Goal: Task Accomplishment & Management: Manage account settings

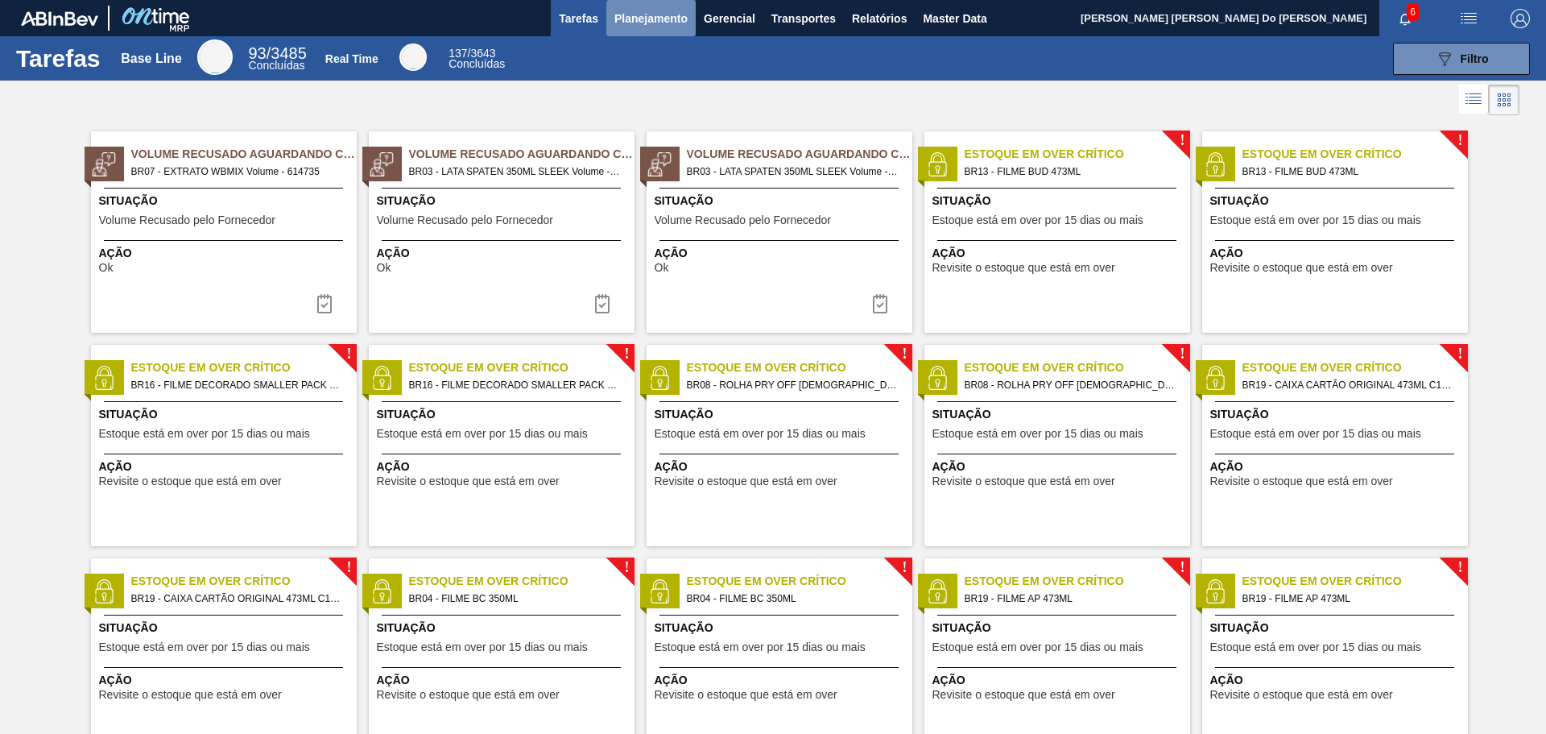
click at [630, 9] on span "Planejamento" at bounding box center [650, 18] width 73 height 19
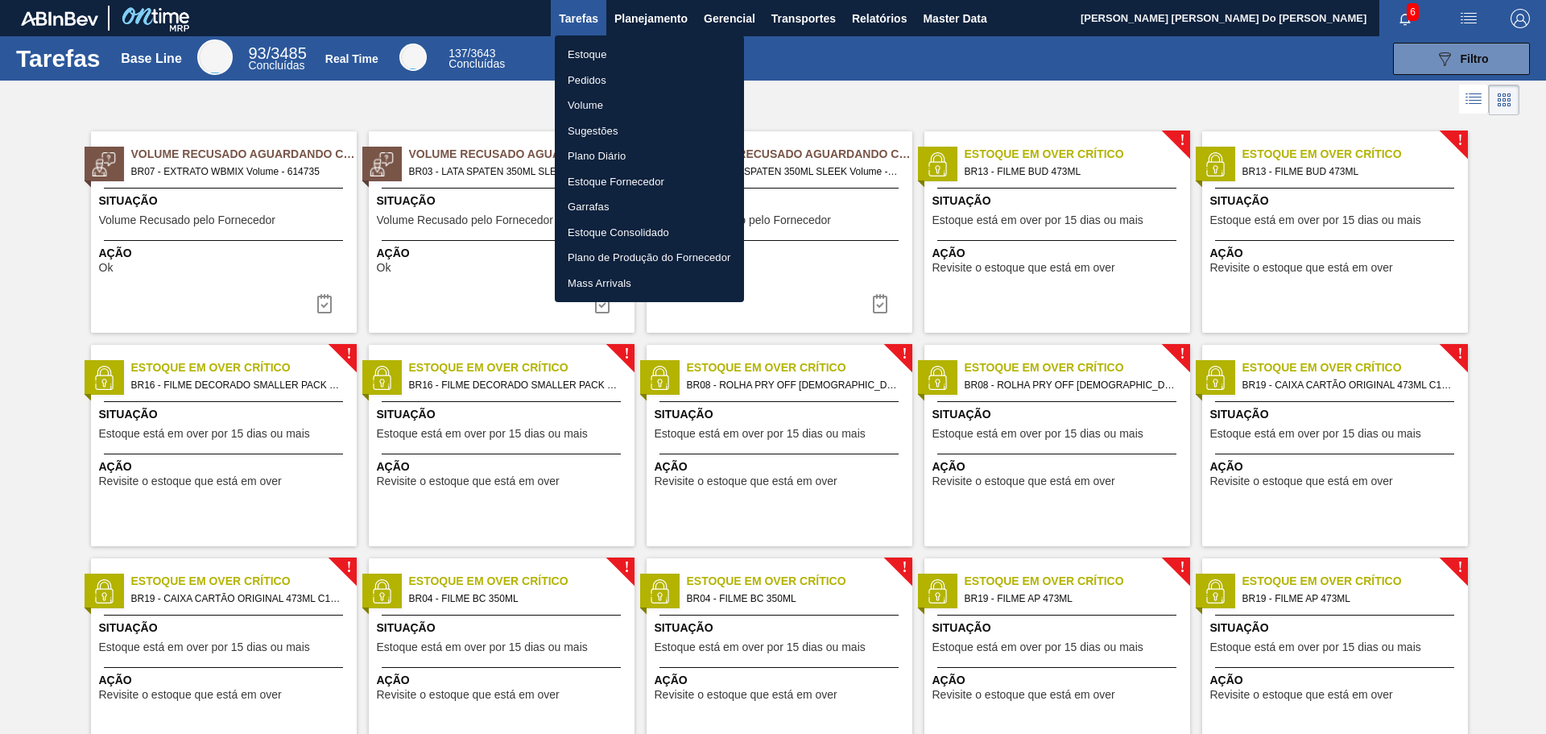
click at [610, 54] on li "Estoque" at bounding box center [649, 55] width 189 height 26
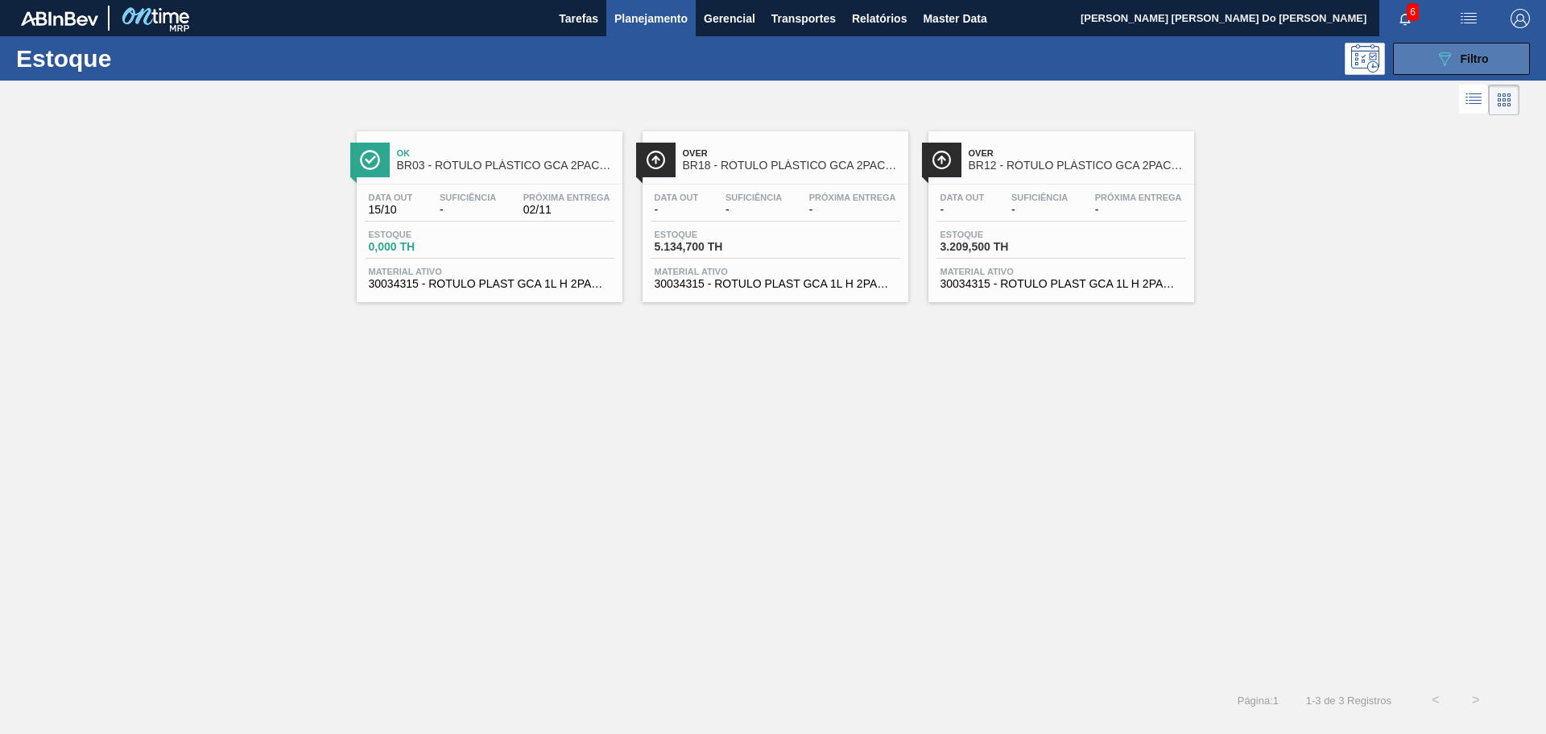
click at [1473, 59] on span "Filtro" at bounding box center [1475, 58] width 28 height 13
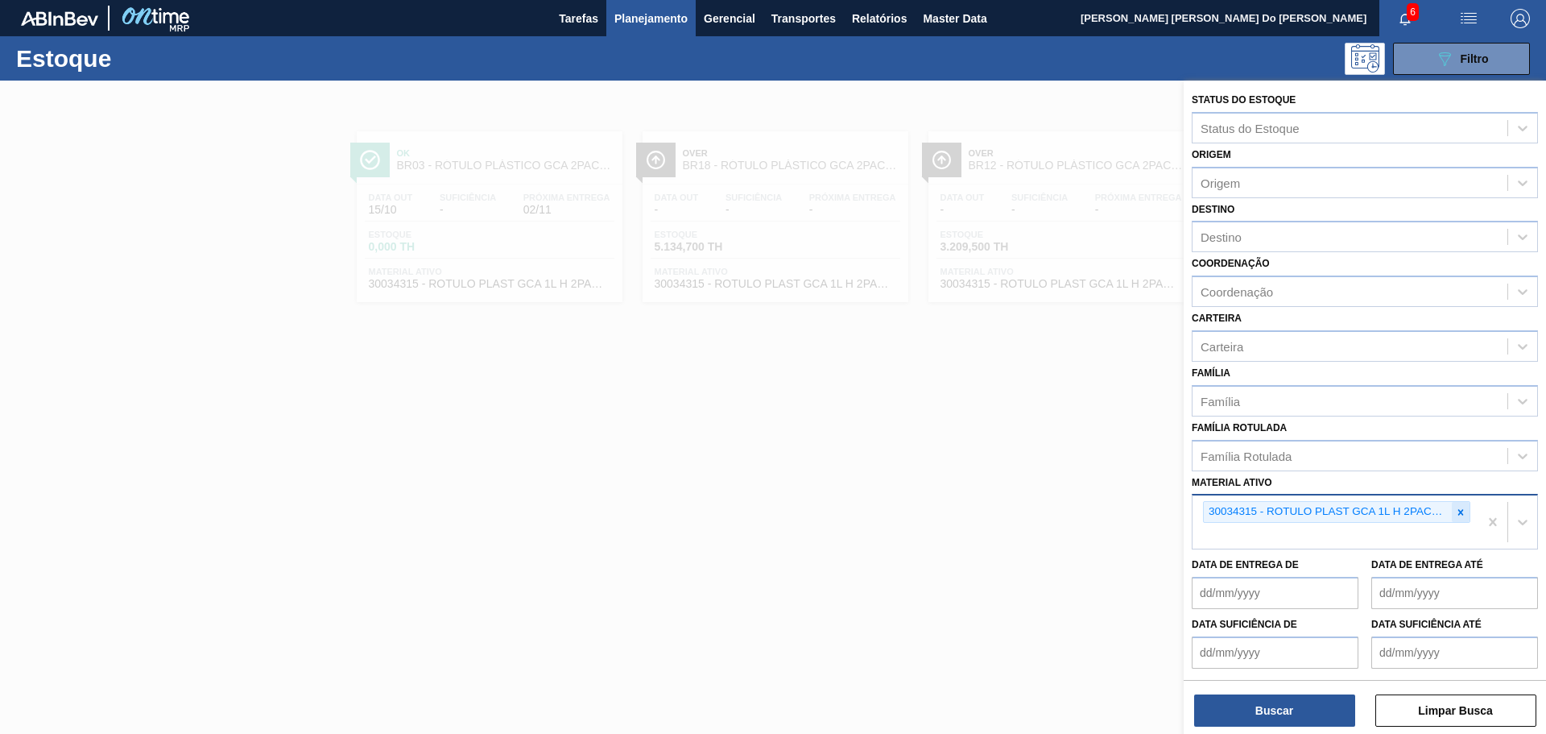
click at [1458, 510] on icon at bounding box center [1461, 512] width 6 height 6
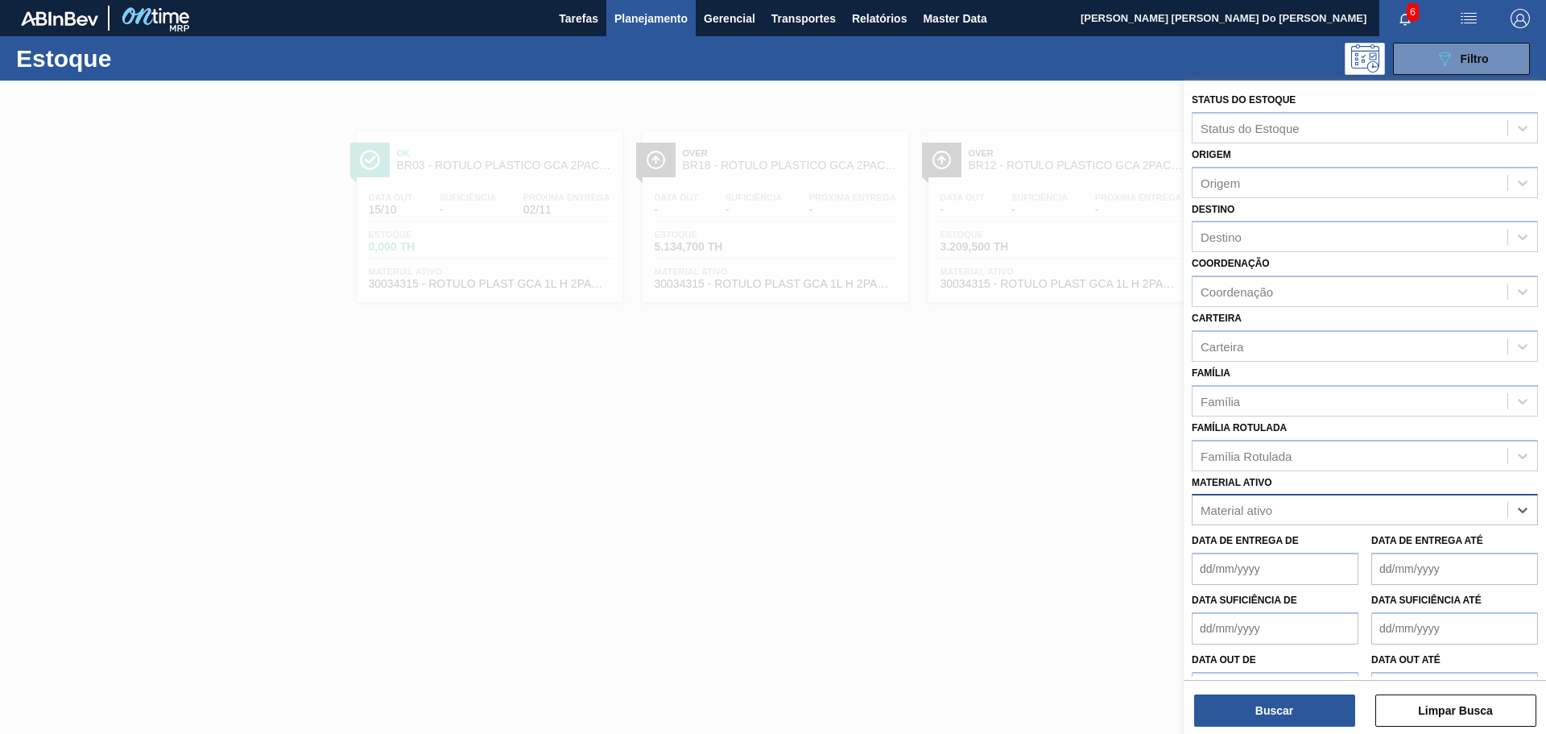
paste ativo "30030870"
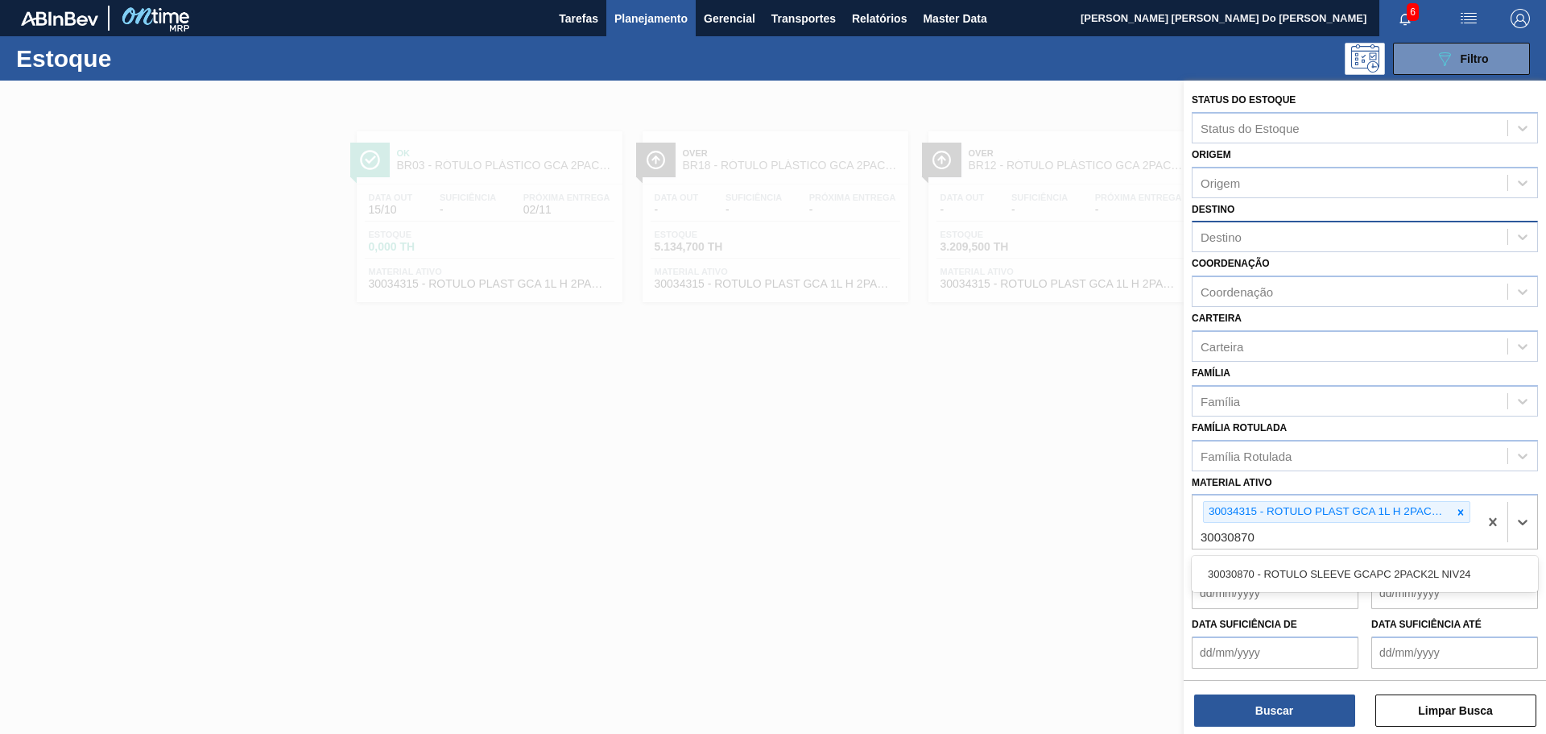
type ativo "30030870"
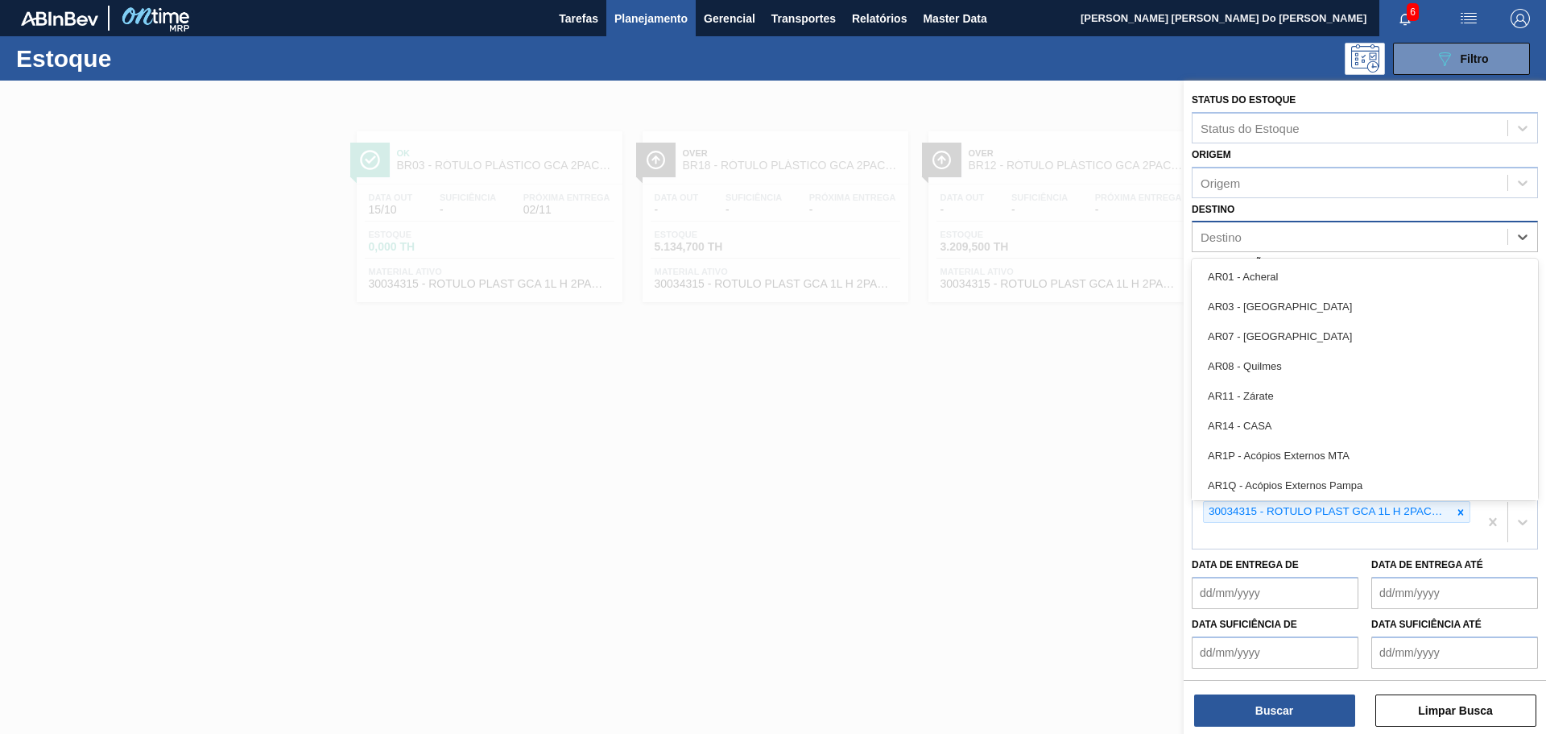
click at [1224, 242] on div "Destino" at bounding box center [1221, 237] width 41 height 14
type input "br27"
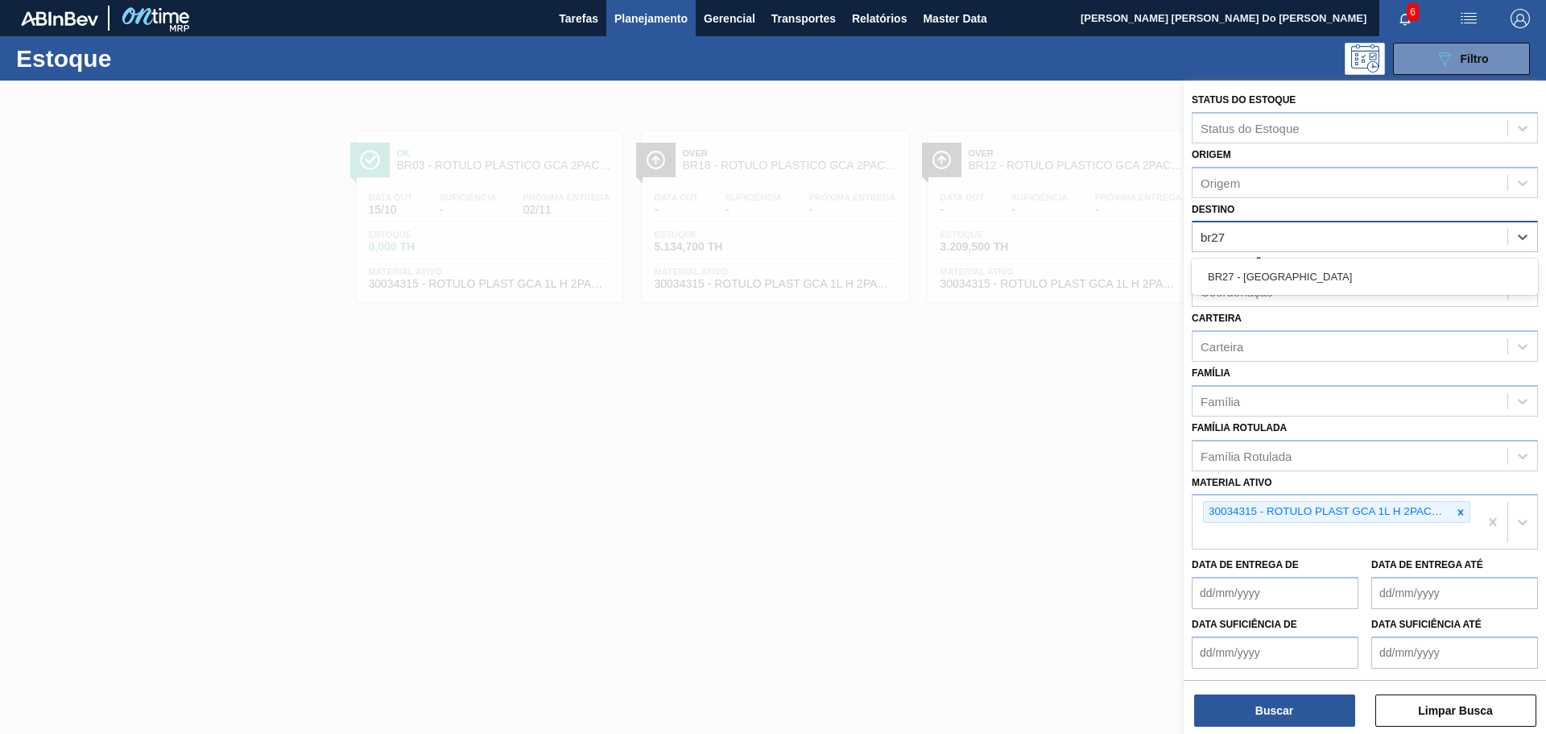
click at [1229, 271] on div "BR27 - [GEOGRAPHIC_DATA]" at bounding box center [1365, 277] width 346 height 30
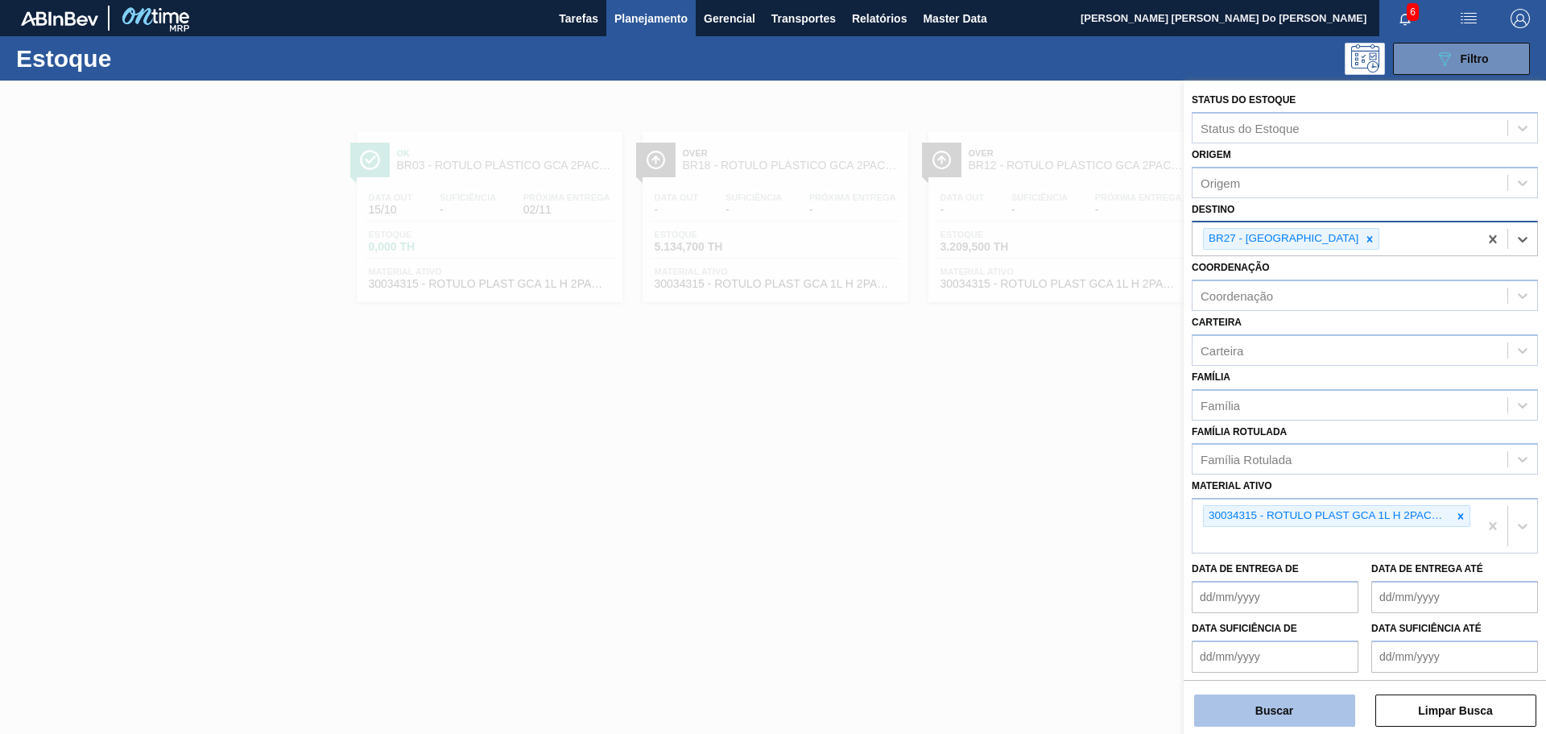
click at [1254, 709] on button "Buscar" at bounding box center [1274, 710] width 161 height 32
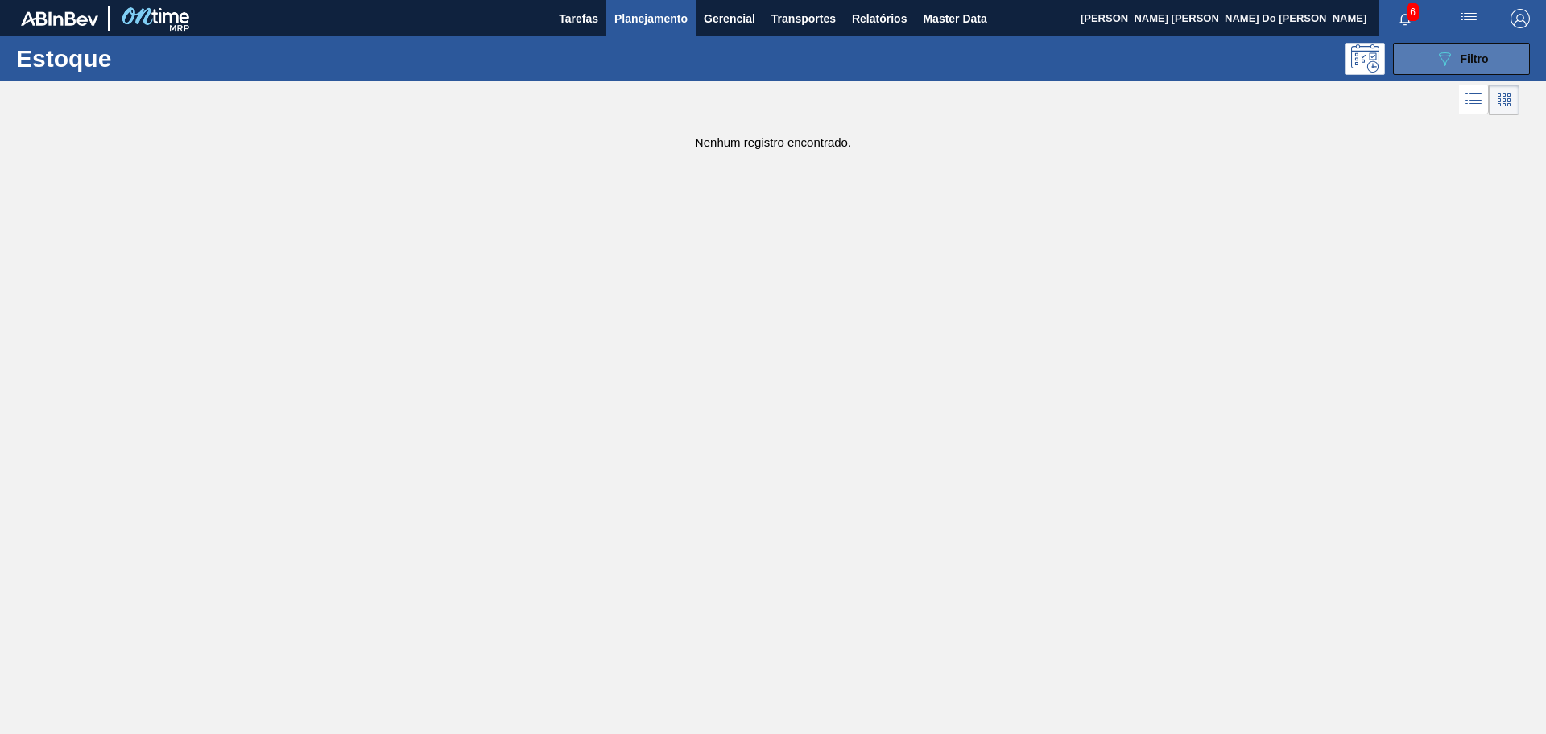
click at [1446, 48] on button "089F7B8B-B2A5-4AFE-B5C0-19BA573D28AC Filtro" at bounding box center [1461, 59] width 137 height 32
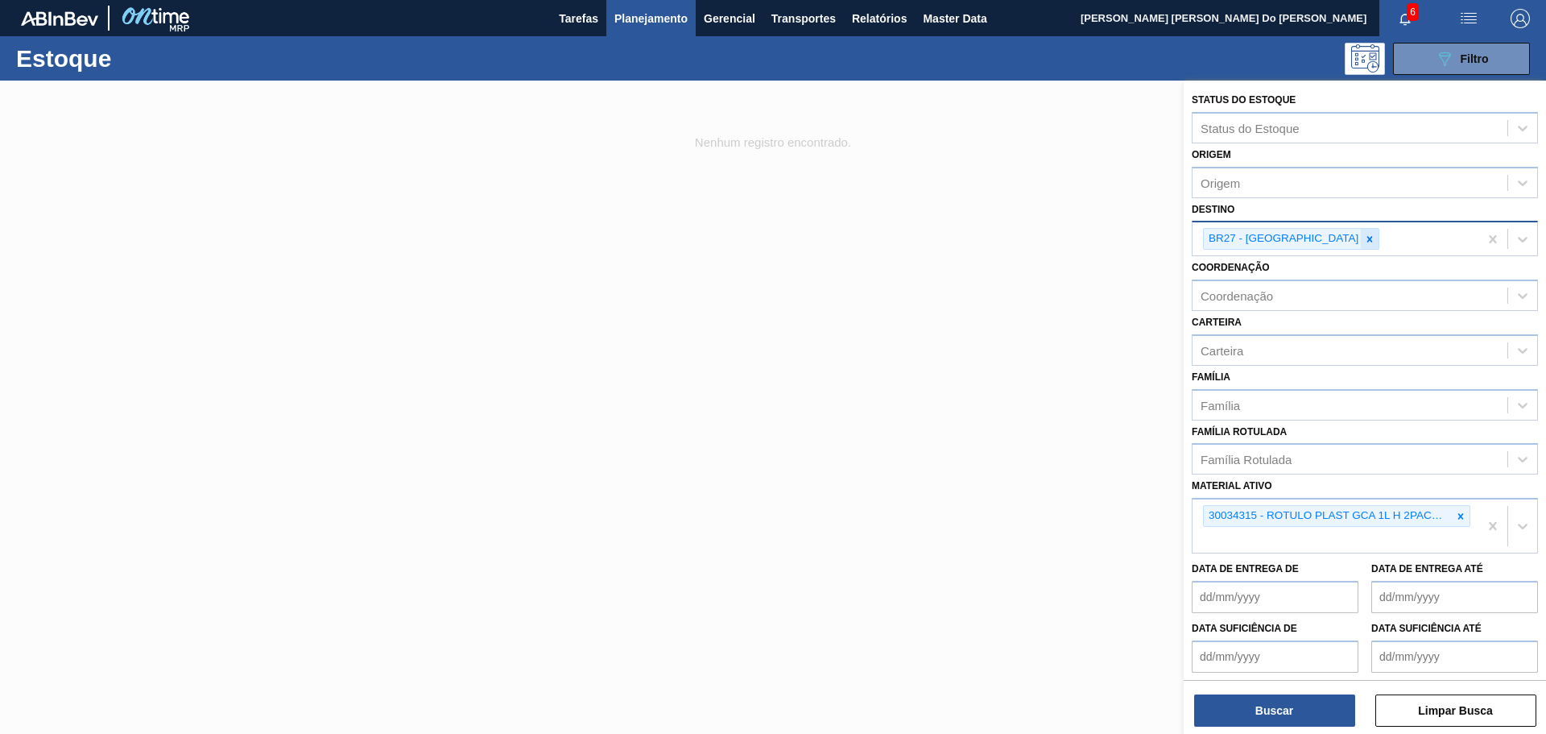
click at [1364, 235] on icon at bounding box center [1369, 239] width 11 height 11
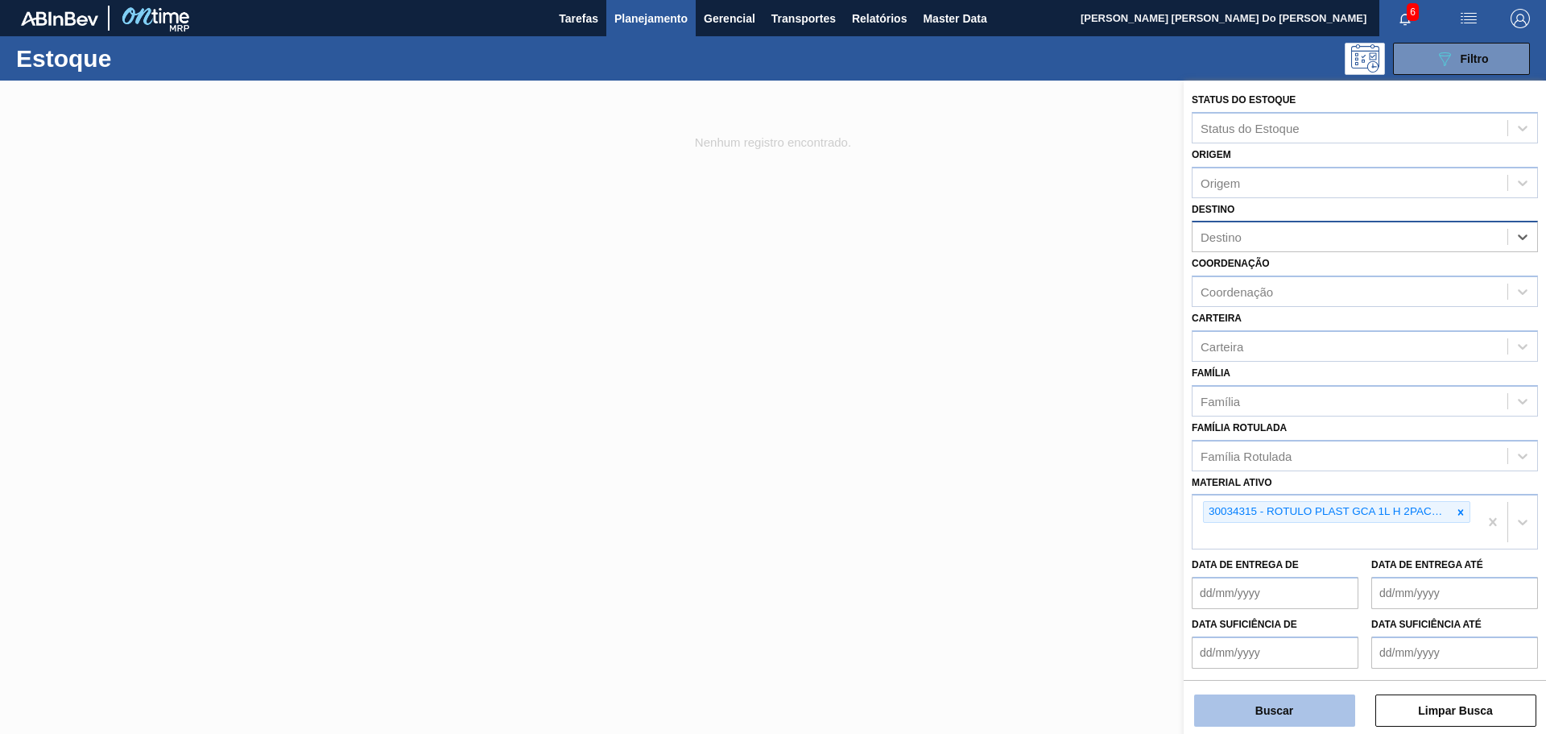
click at [1306, 714] on button "Buscar" at bounding box center [1274, 710] width 161 height 32
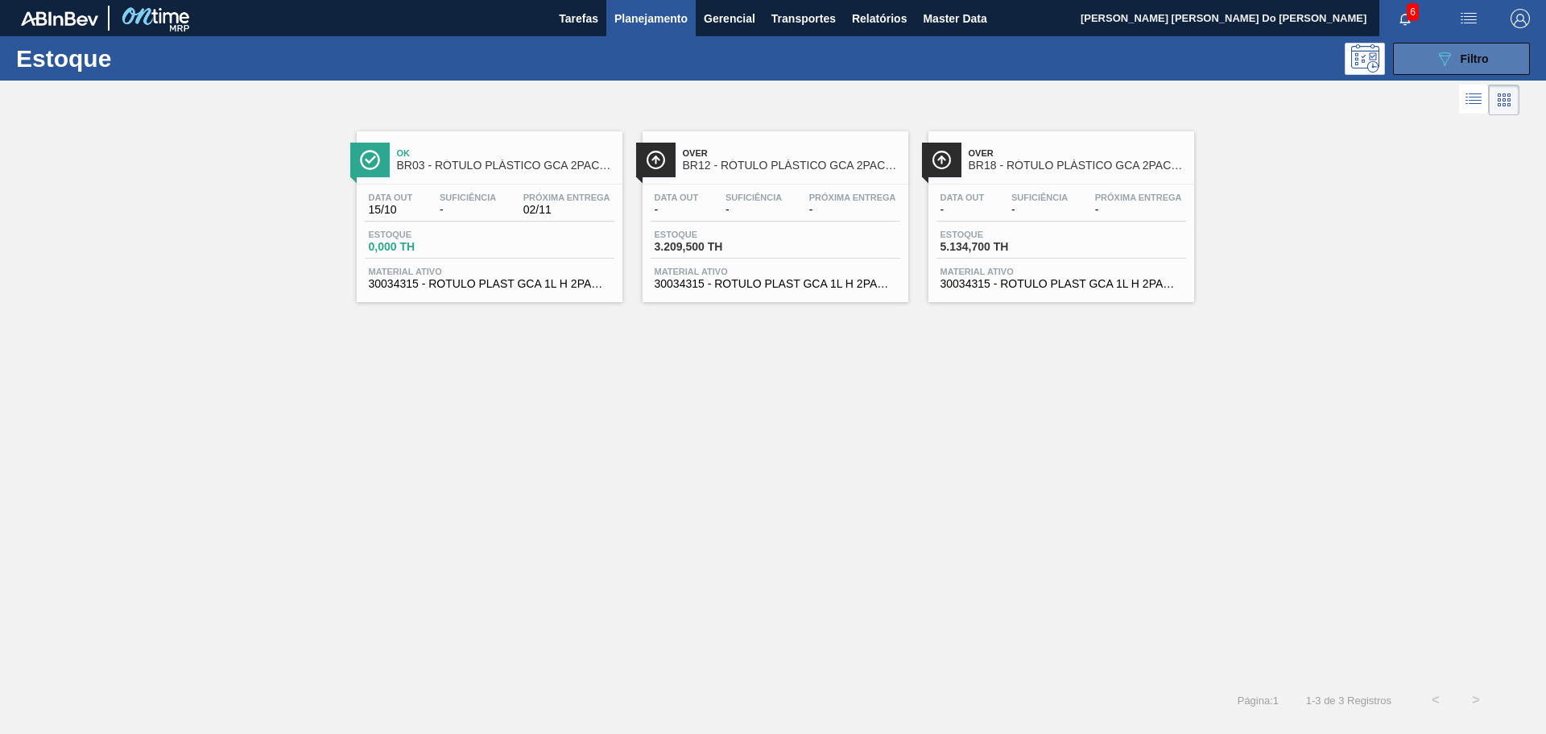
click at [1470, 48] on button "089F7B8B-B2A5-4AFE-B5C0-19BA573D28AC Filtro" at bounding box center [1461, 59] width 137 height 32
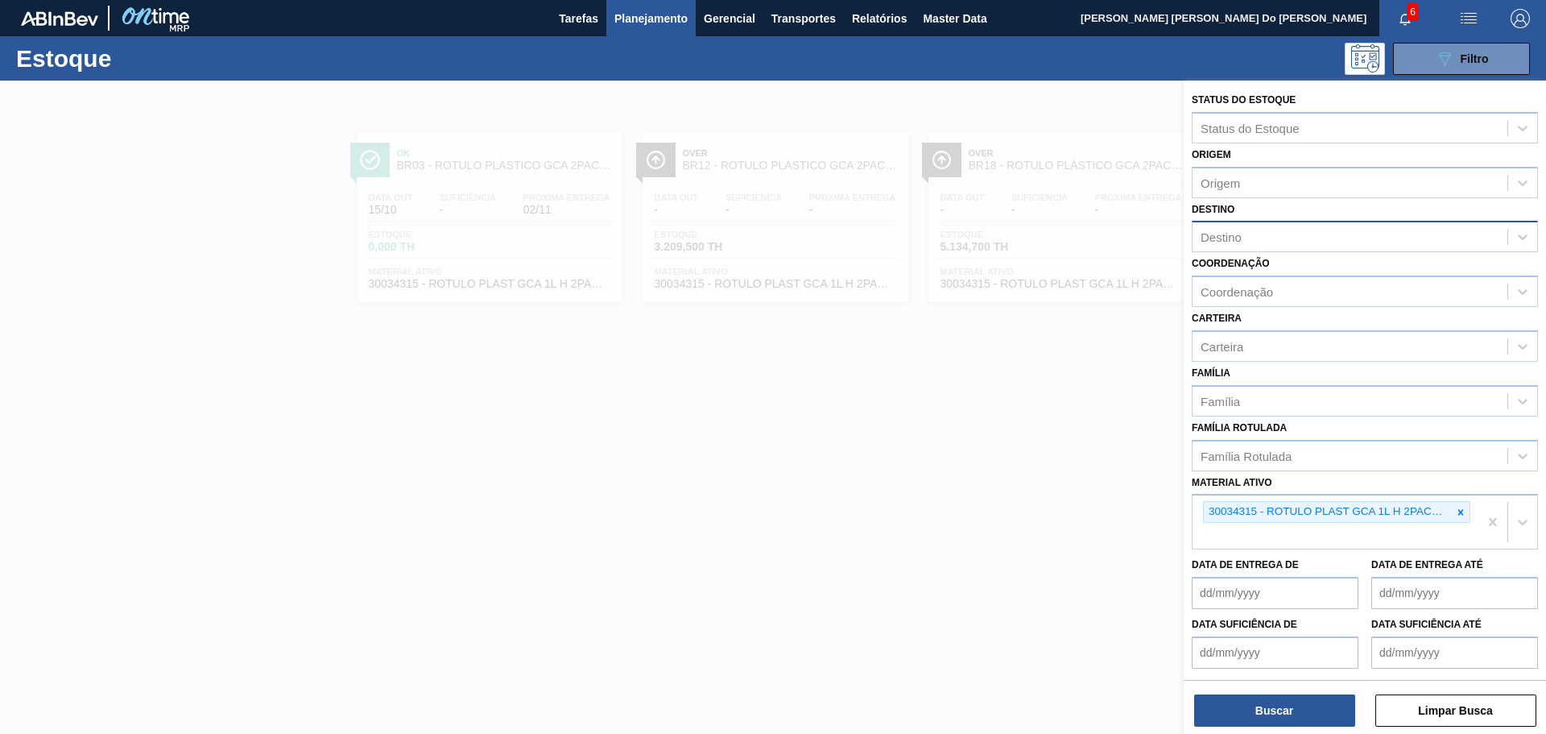
click at [649, 403] on div at bounding box center [773, 448] width 1546 height 734
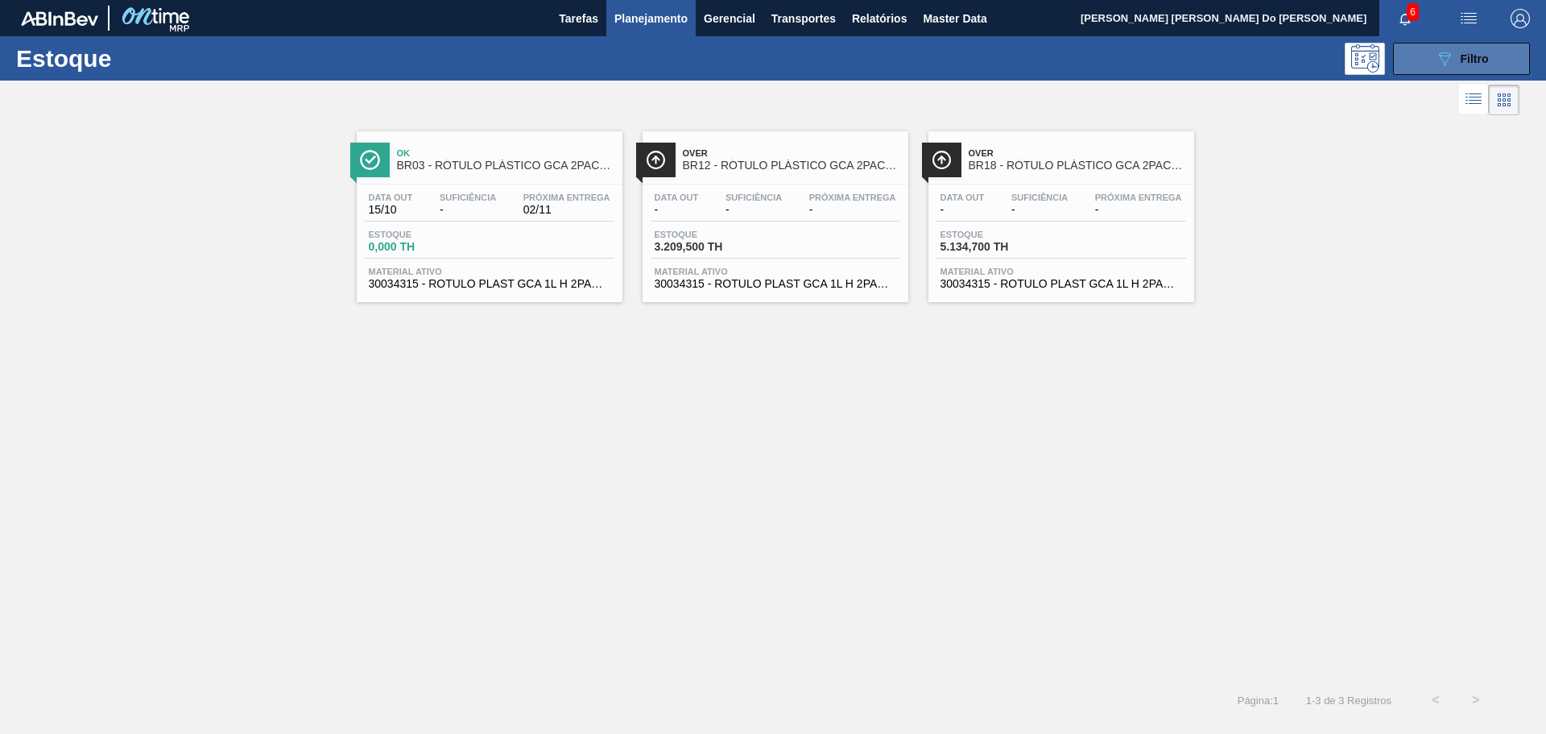
click at [1428, 49] on button "089F7B8B-B2A5-4AFE-B5C0-19BA573D28AC Filtro" at bounding box center [1461, 59] width 137 height 32
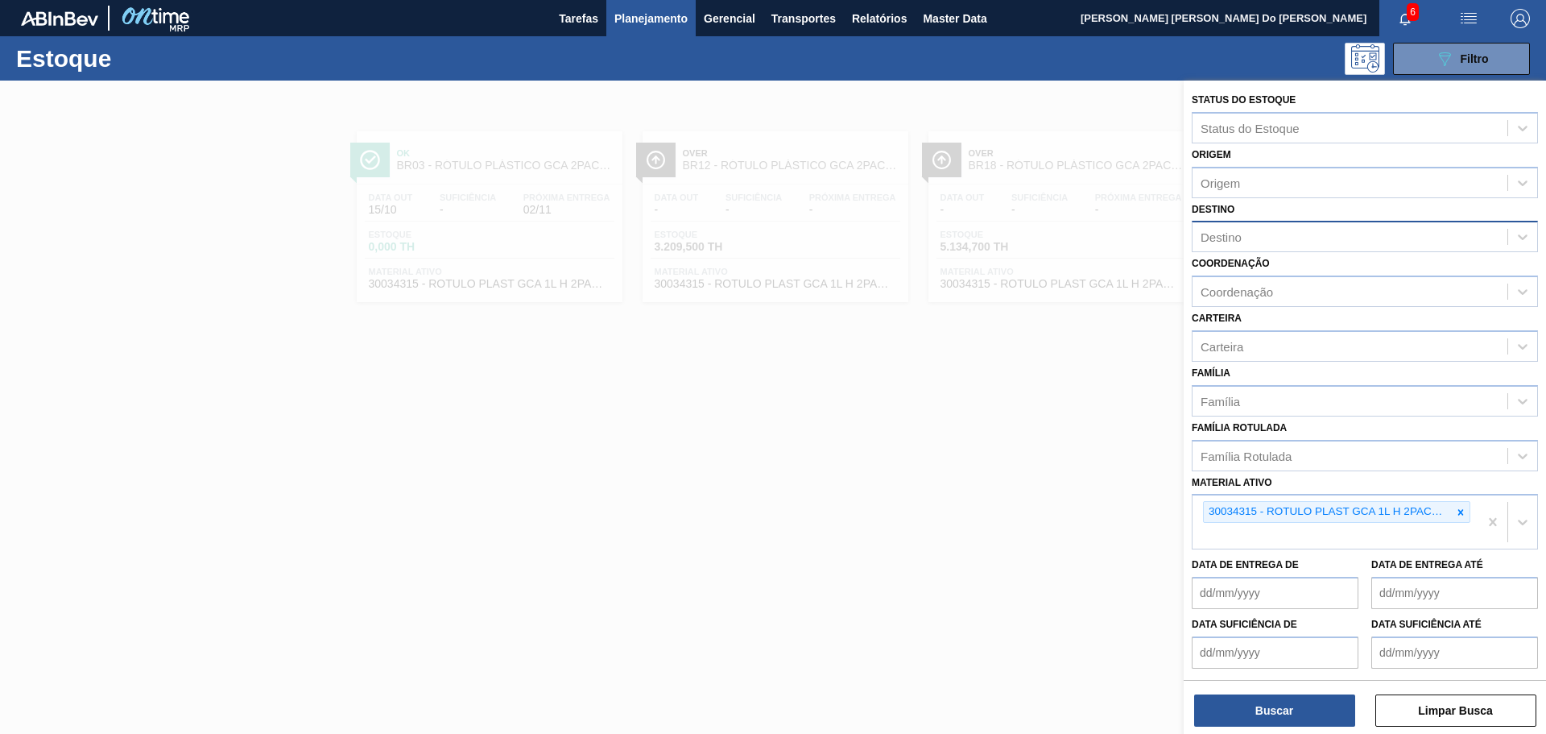
click at [1031, 562] on div at bounding box center [773, 448] width 1546 height 734
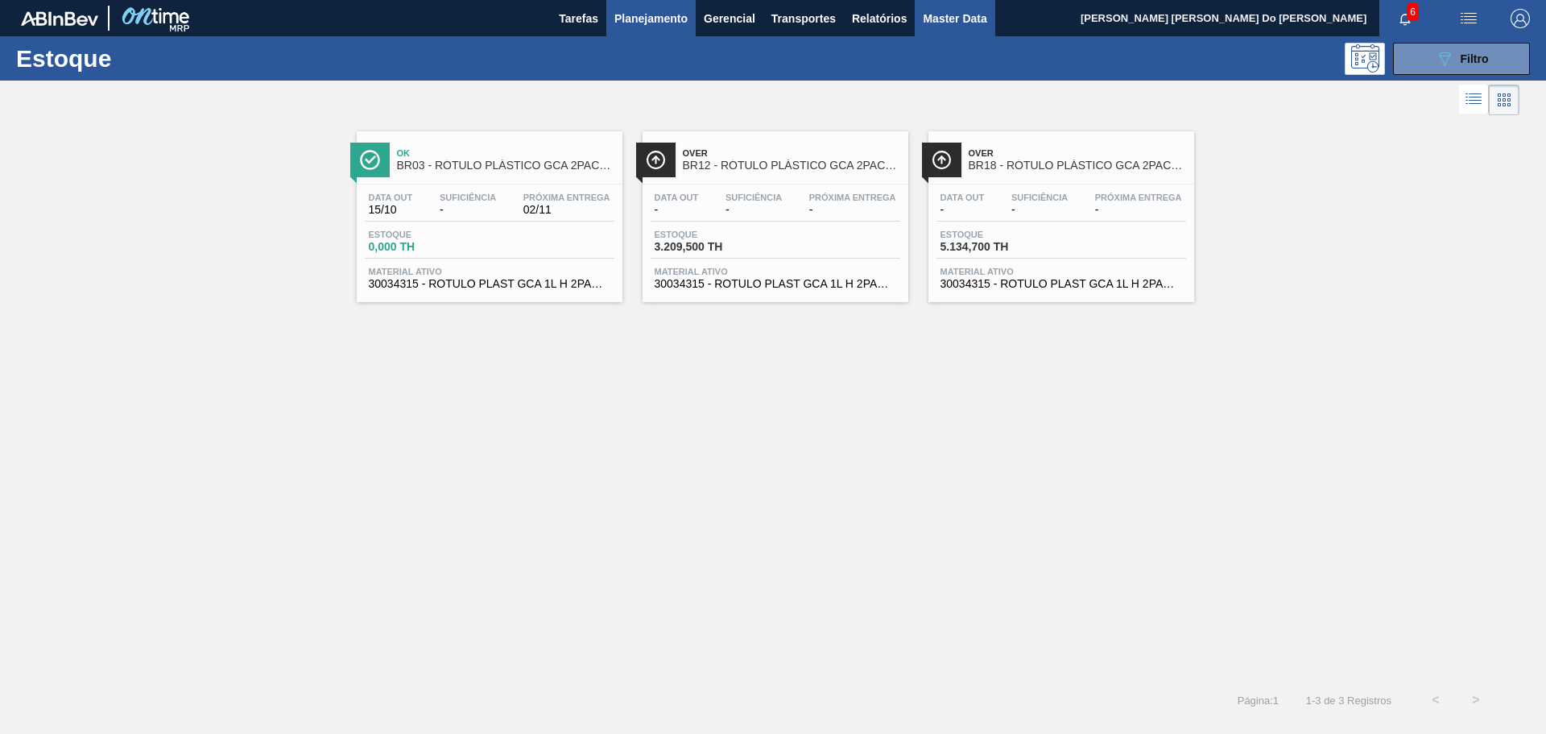
click at [930, 1] on button "Master Data" at bounding box center [955, 18] width 80 height 36
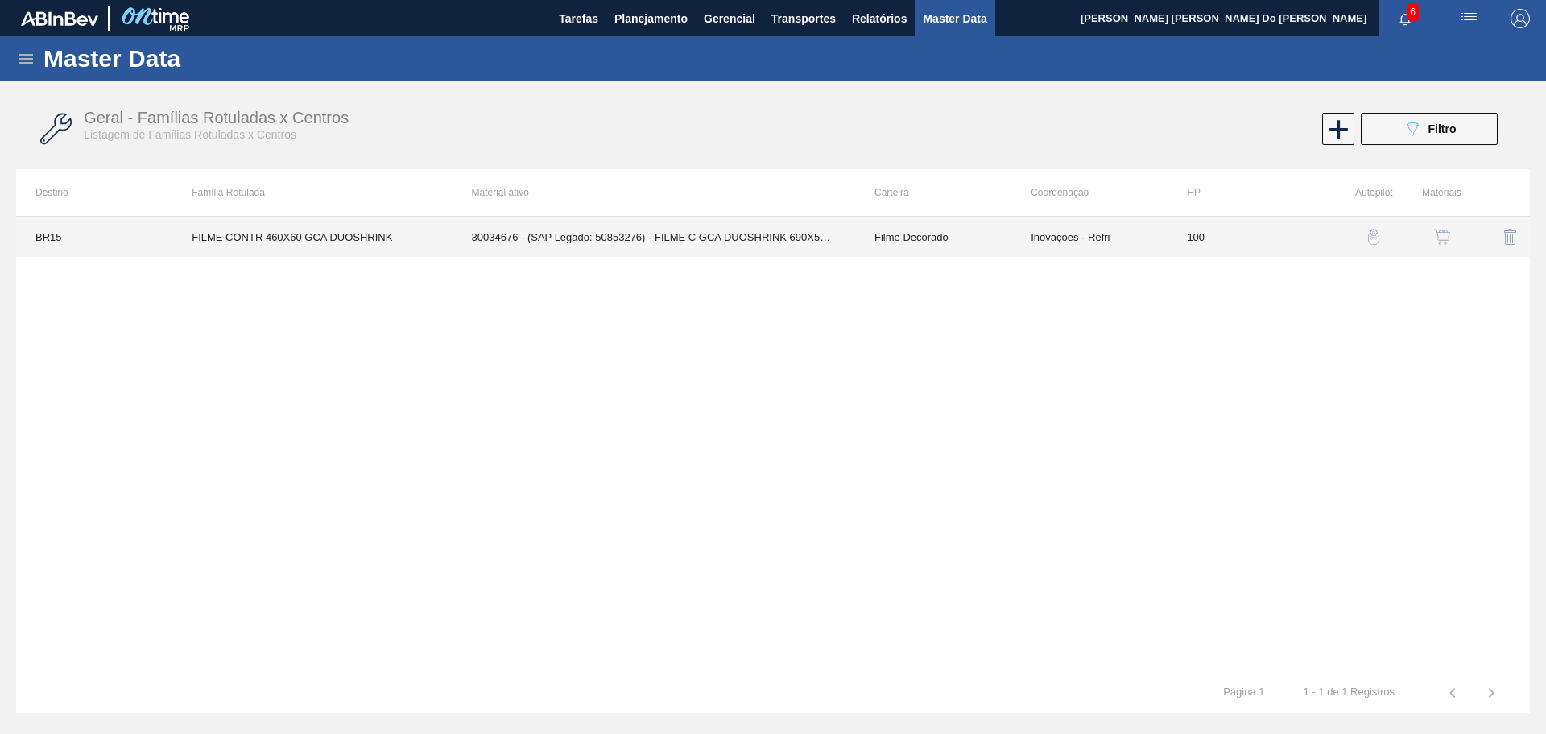
click at [742, 240] on td "30034676 - (SAP Legado: 50853276) - FILME C GCA DUOSHRINK 690X50 7 99 NIV25" at bounding box center [654, 237] width 403 height 40
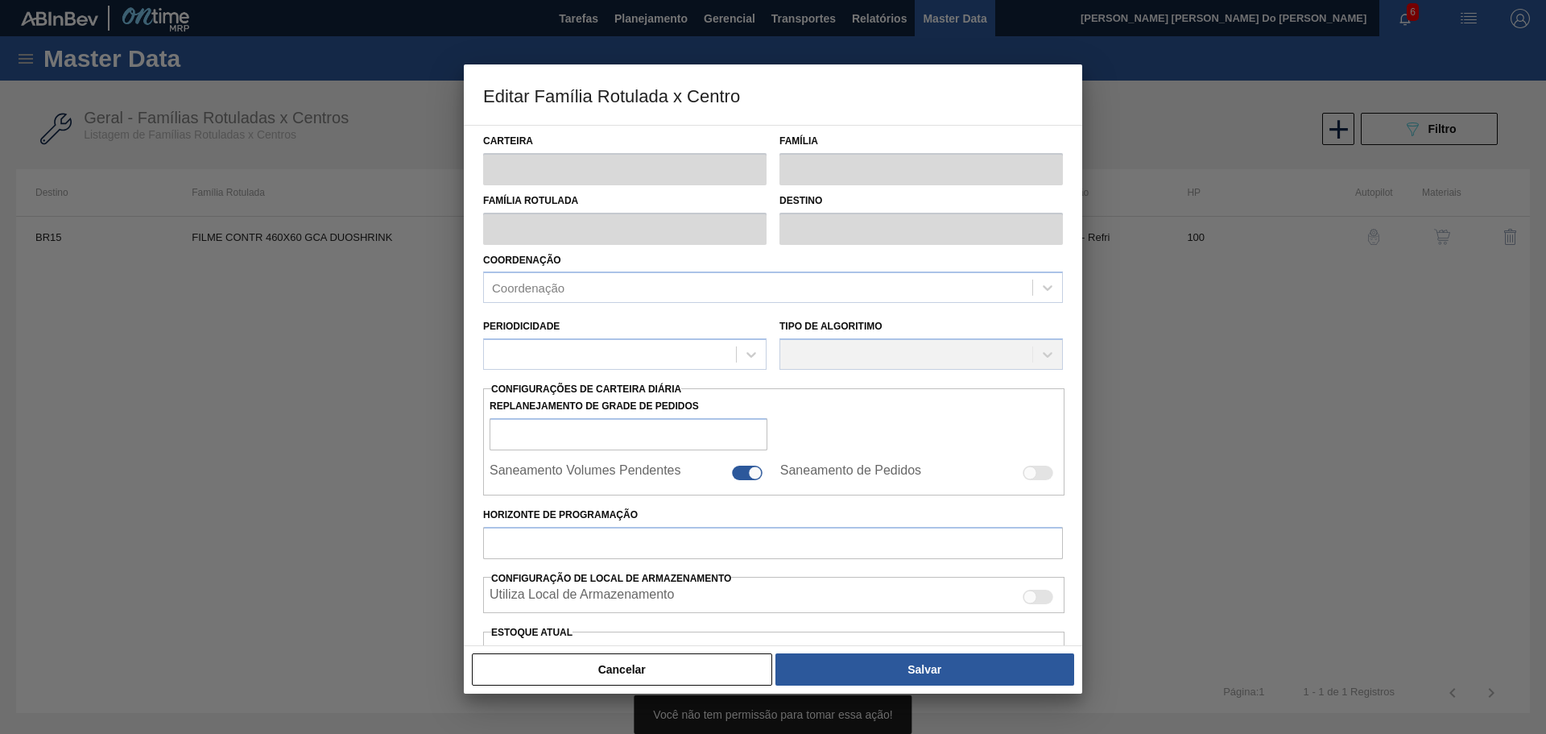
type input "Filme Decorado"
type input "FILME CONTR 460X60 GCA DUOSHRINK"
type input "BR15 - Jundiaí"
type input "100"
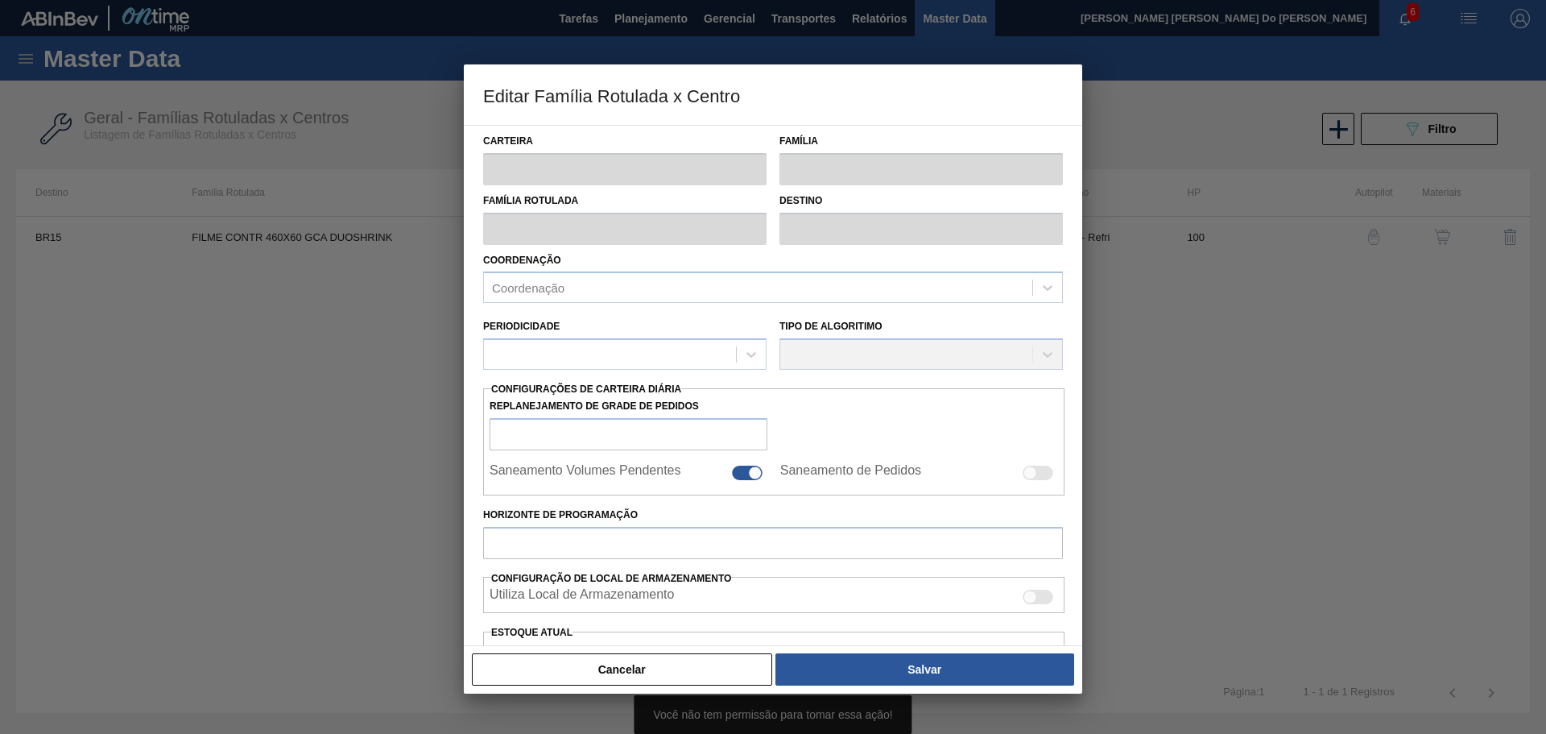
type input "19.208"
type input "58.973,6"
type input "75"
type input "49.032,200"
checkbox input "true"
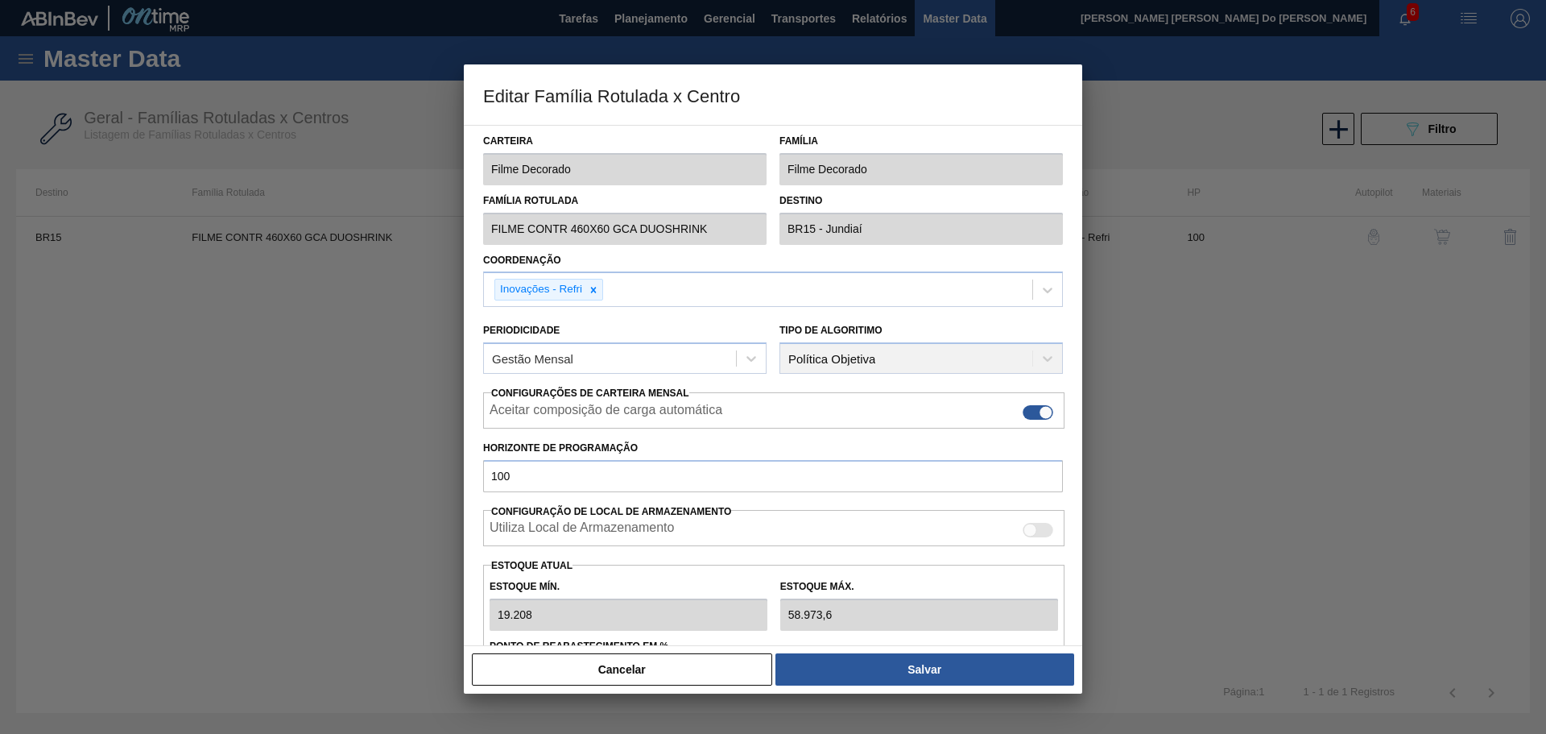
click at [692, 668] on button "Cancelar" at bounding box center [622, 669] width 300 height 32
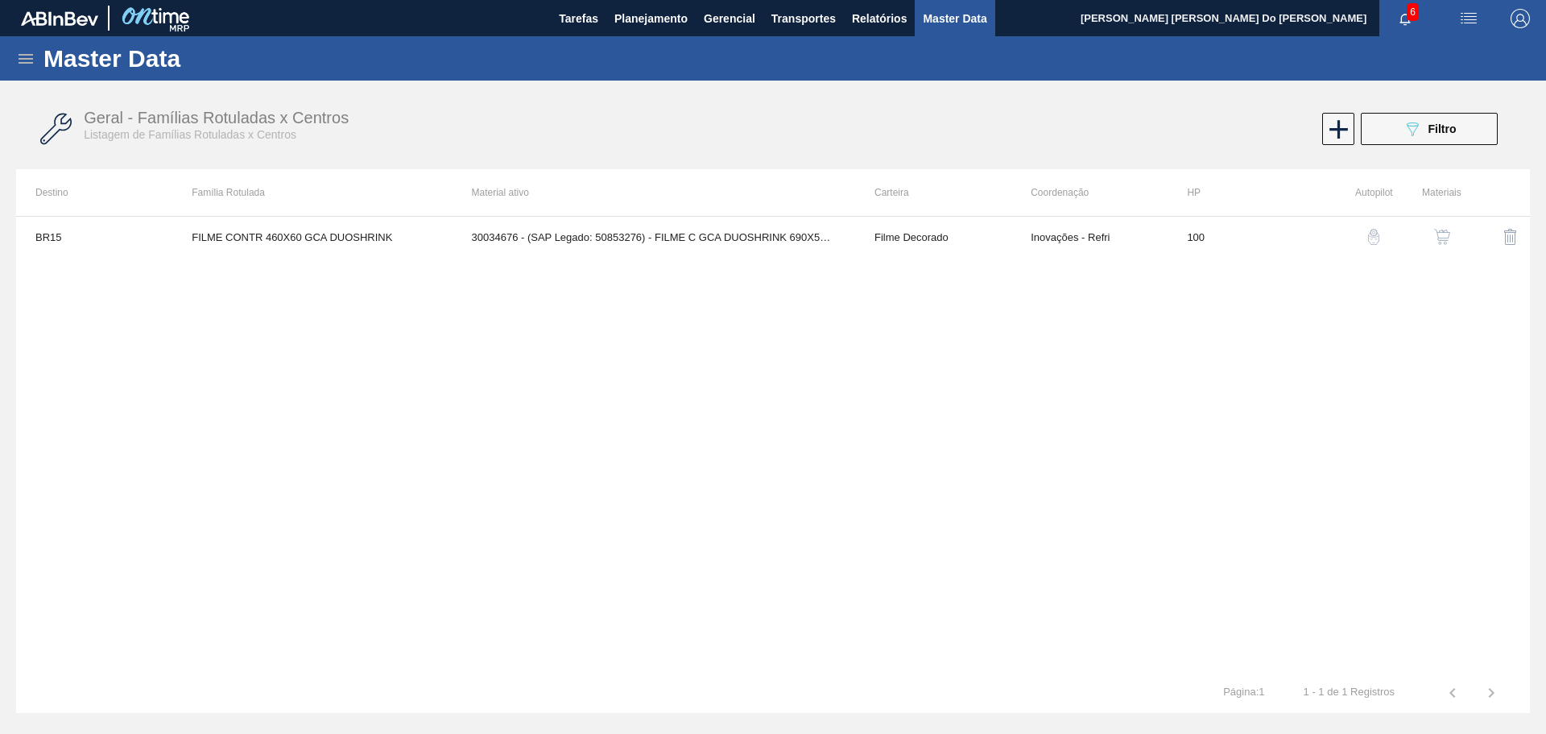
click at [911, 442] on div "BR15 FILME CONTR 460X60 GCA DUOSHRINK 30034676 - (SAP Legado: 50853276) - FILME…" at bounding box center [773, 444] width 1514 height 457
click at [1513, 21] on img "button" at bounding box center [1520, 18] width 19 height 19
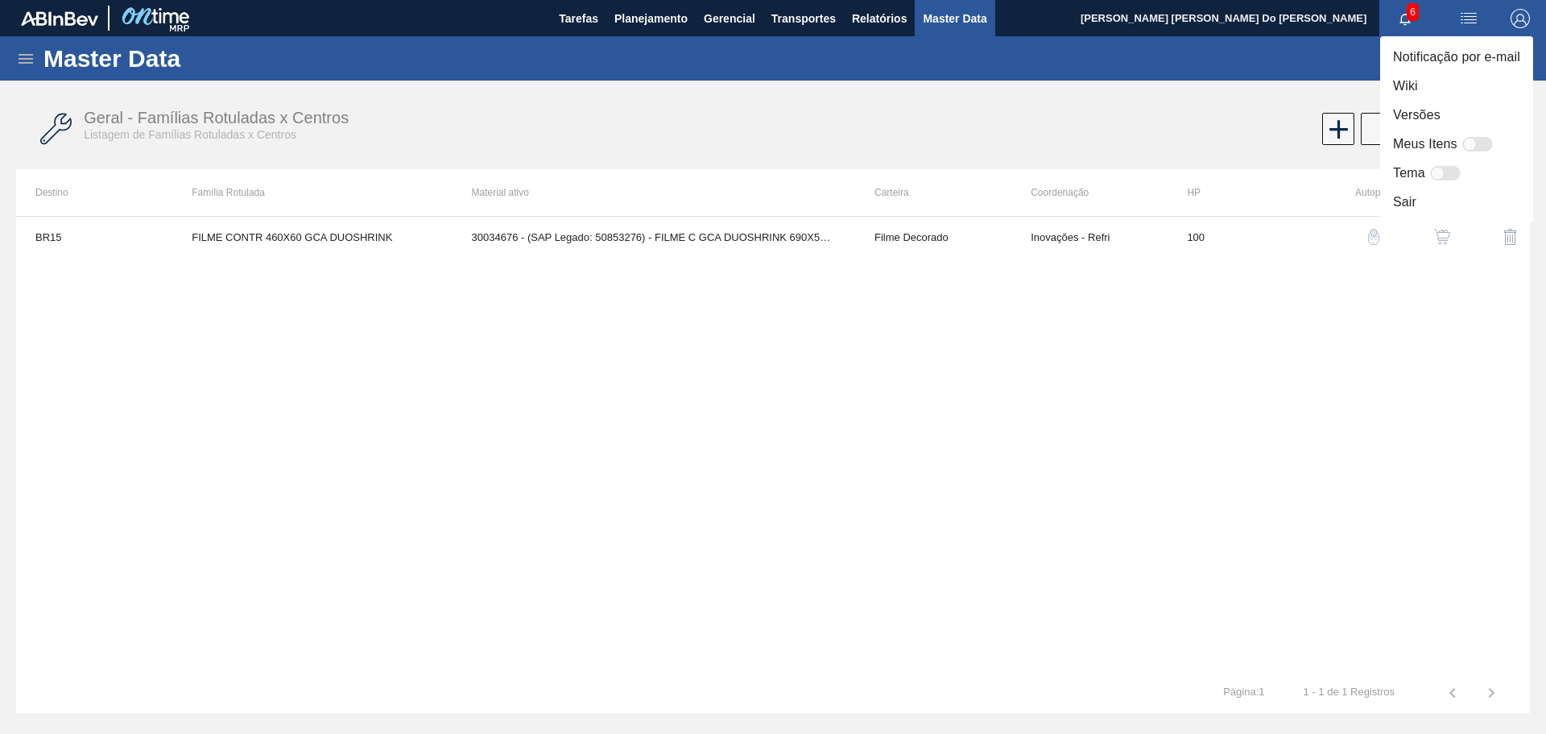
click at [726, 54] on div at bounding box center [773, 367] width 1546 height 734
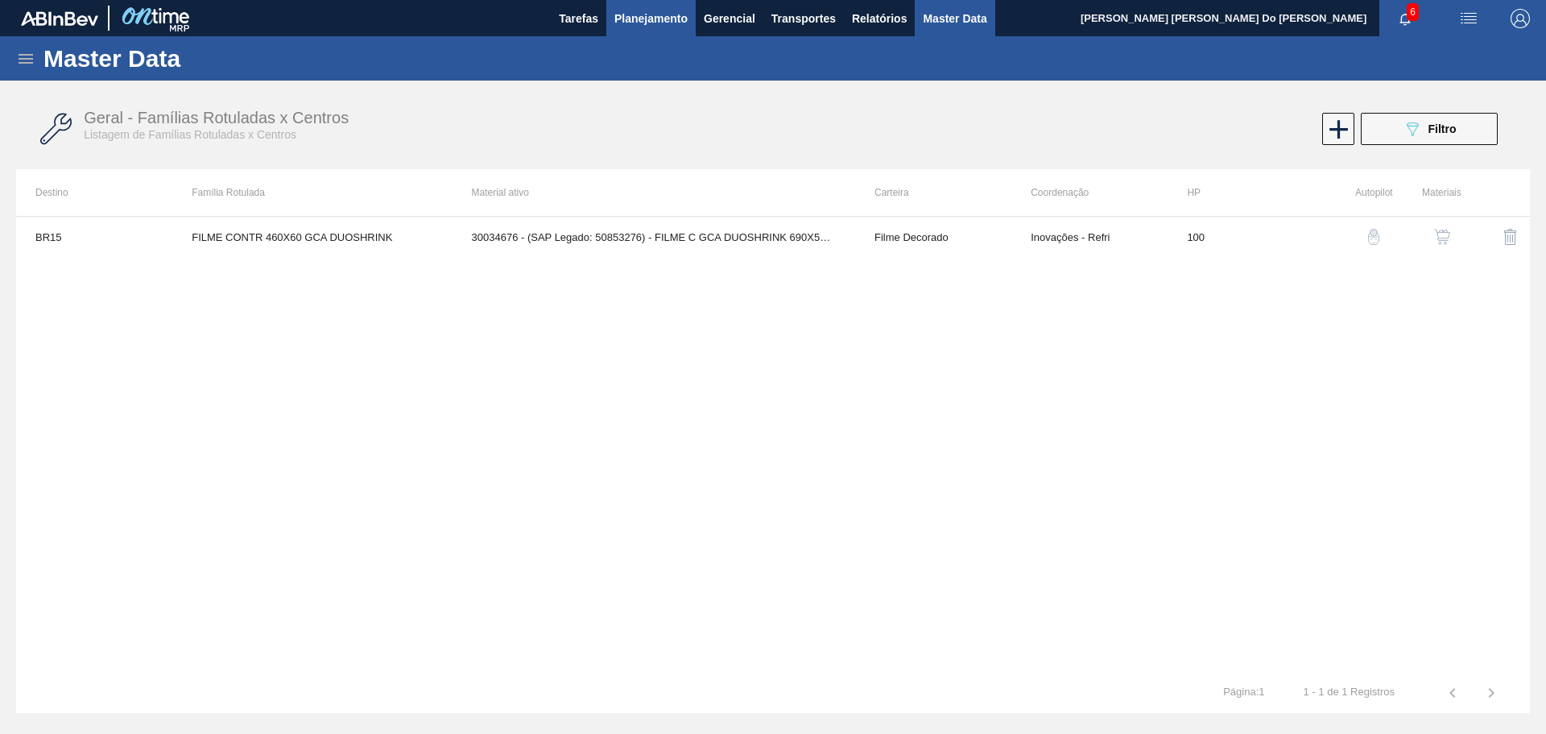
click at [623, 13] on span "Planejamento" at bounding box center [650, 18] width 73 height 19
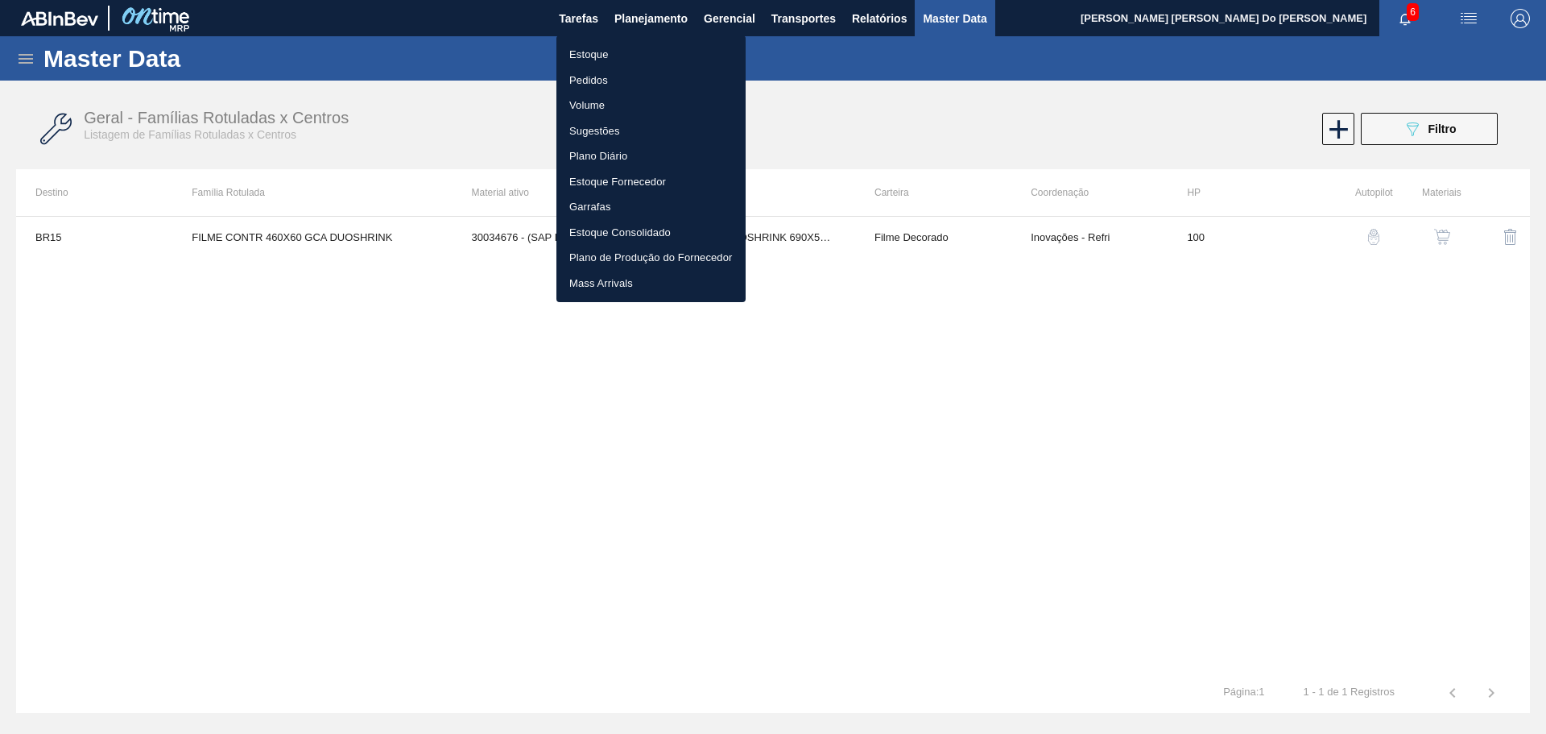
click at [604, 48] on li "Estoque" at bounding box center [650, 55] width 189 height 26
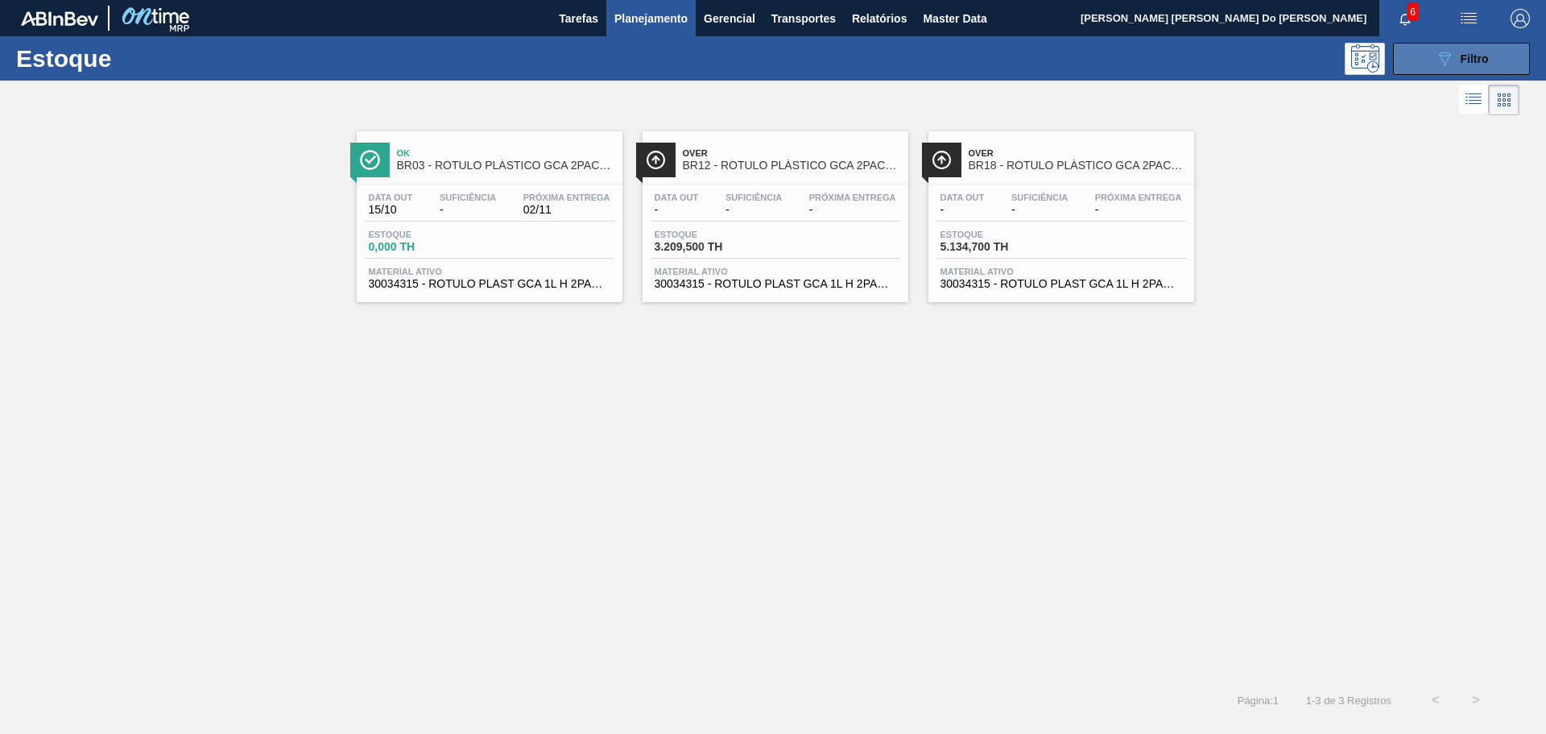
click at [1471, 63] on span "Filtro" at bounding box center [1475, 58] width 28 height 13
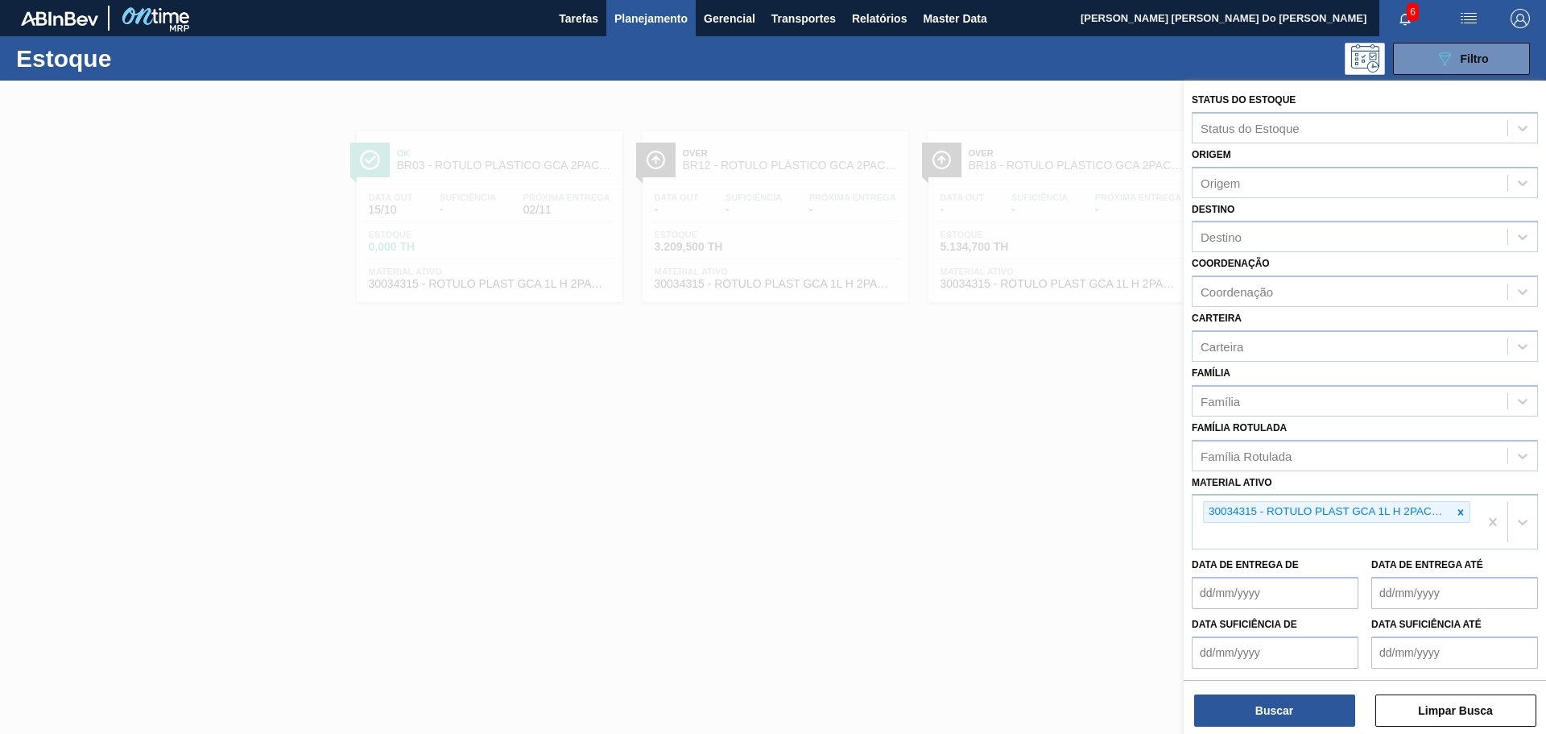
click at [969, 432] on div at bounding box center [773, 448] width 1546 height 734
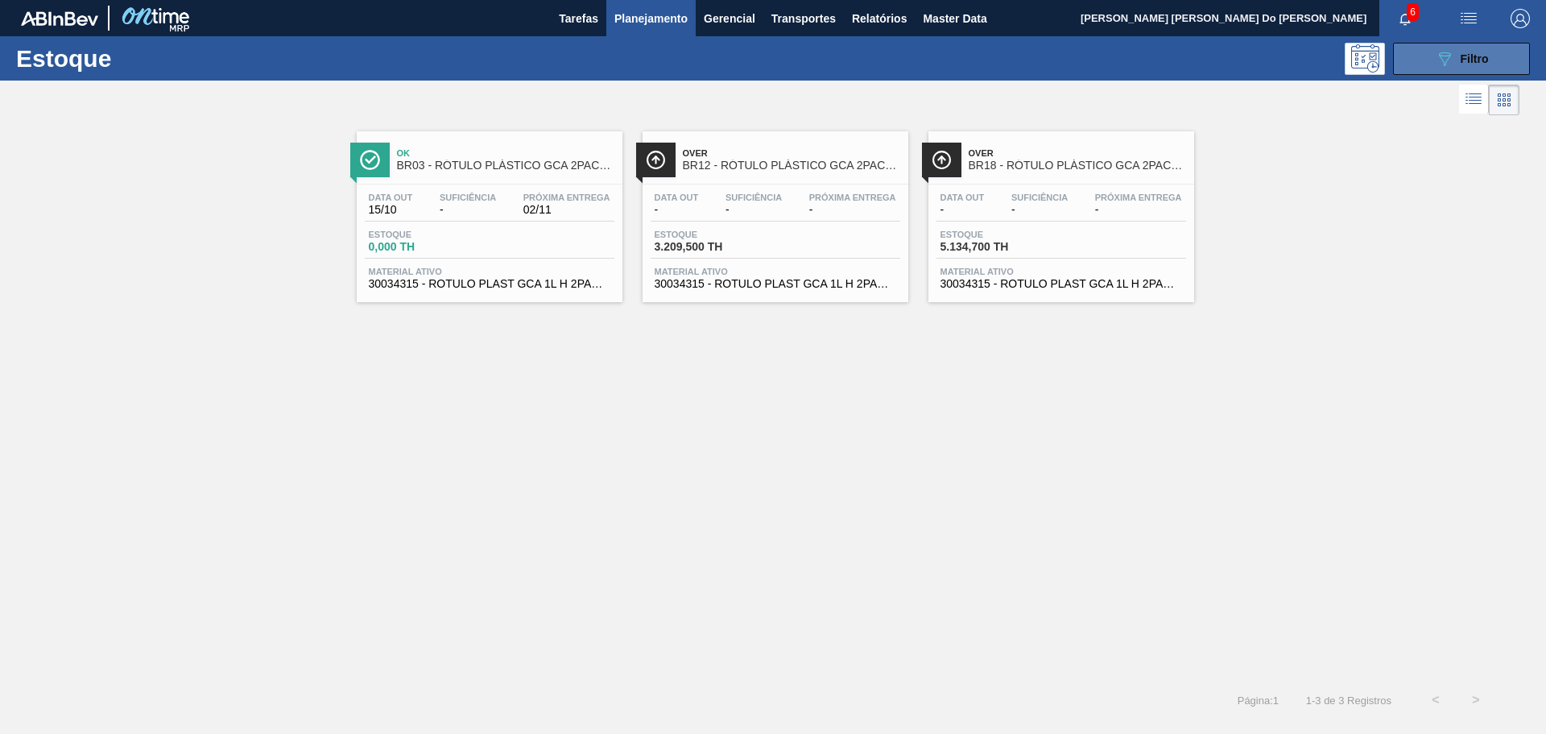
click at [1453, 60] on icon "089F7B8B-B2A5-4AFE-B5C0-19BA573D28AC" at bounding box center [1444, 58] width 19 height 19
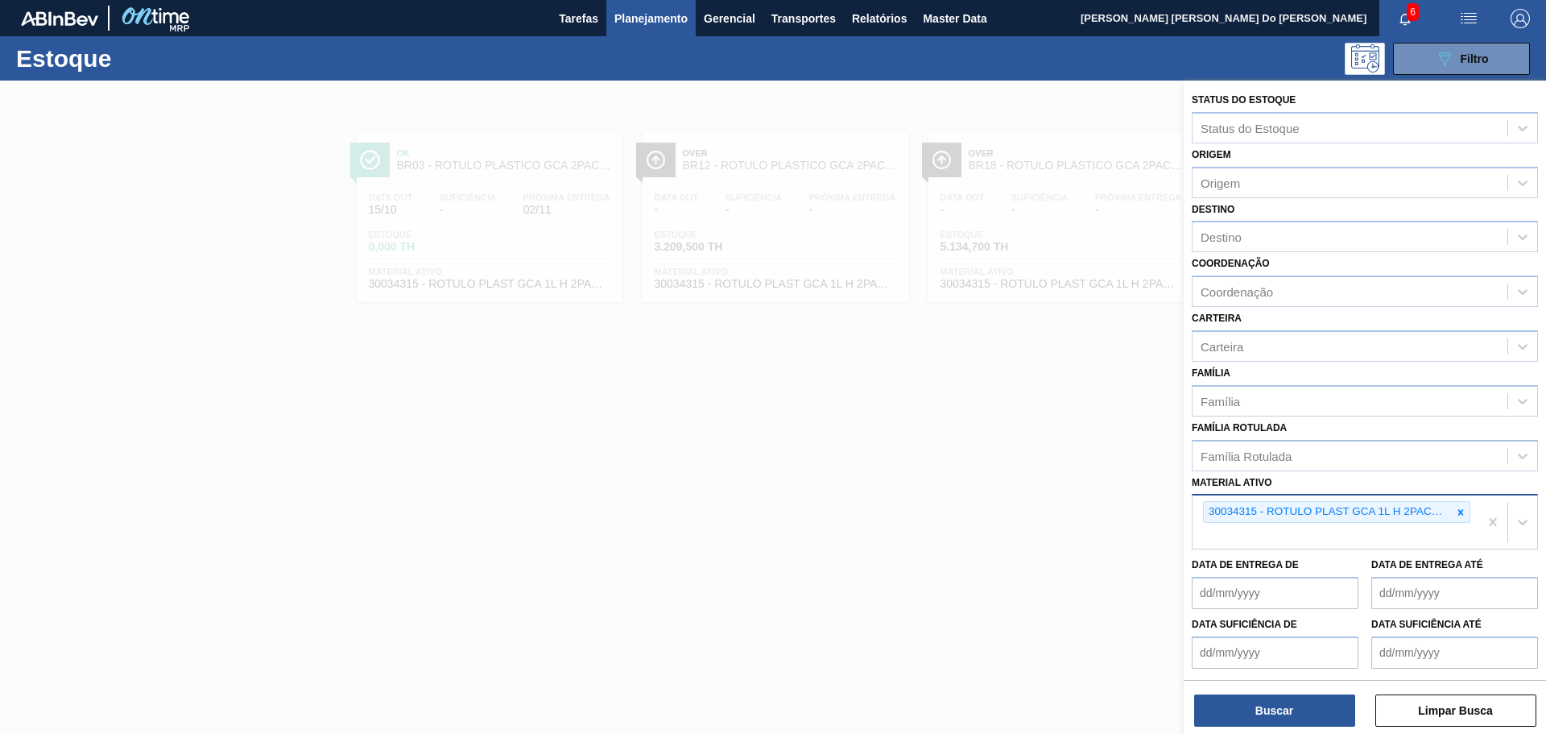
click at [1457, 510] on icon at bounding box center [1460, 511] width 11 height 11
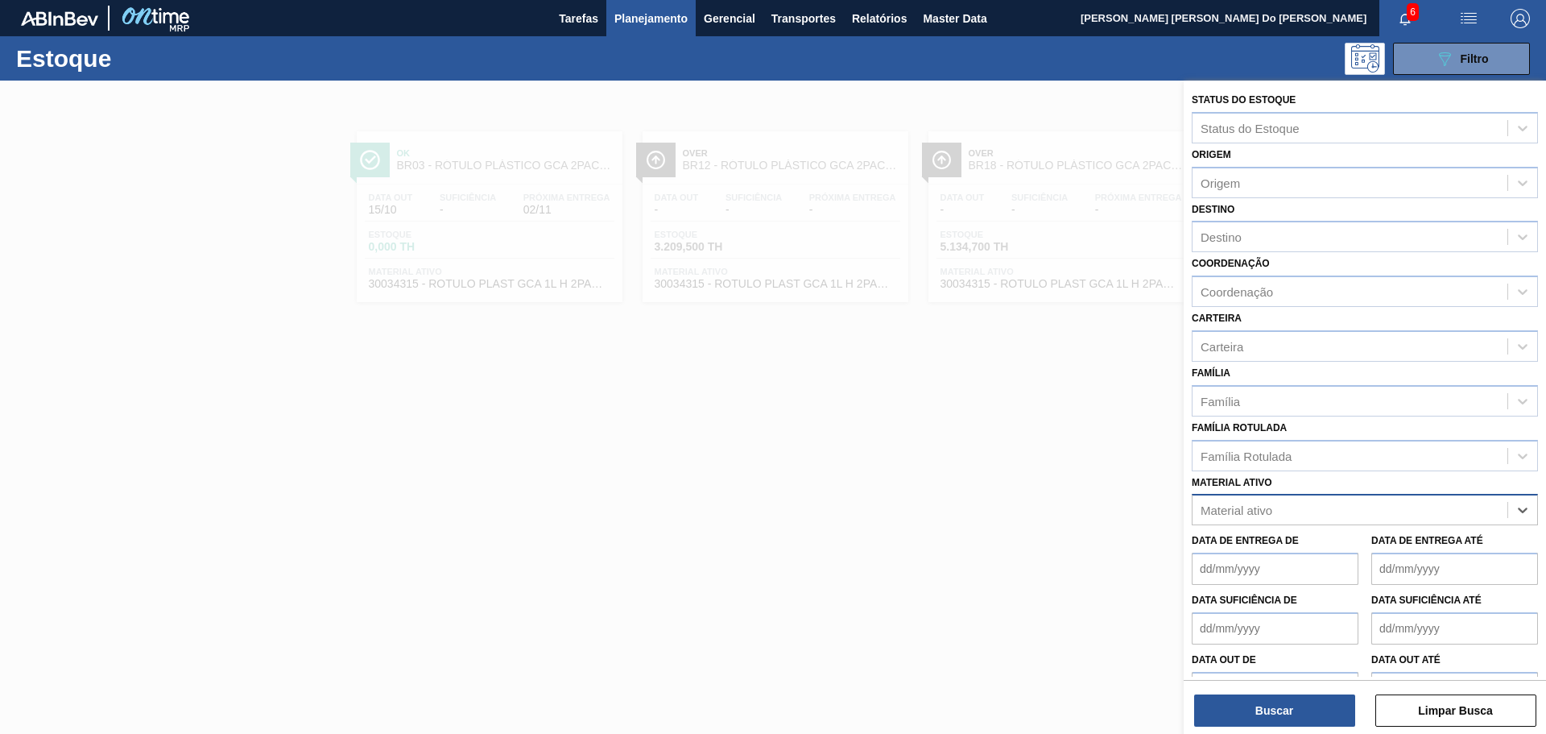
click at [1340, 510] on div "Material ativo" at bounding box center [1349, 509] width 315 height 23
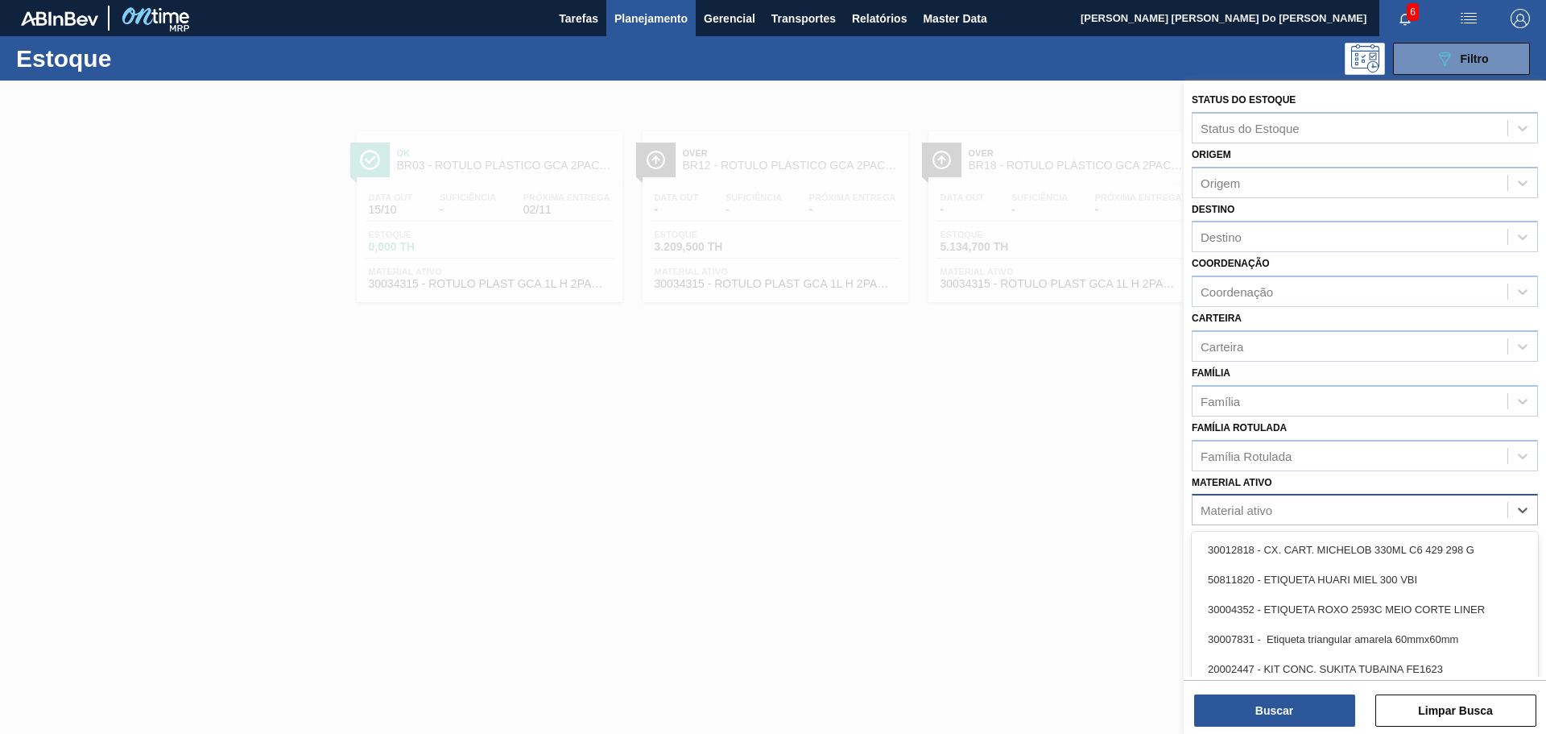
paste ativo "30030870"
type ativo "30030870"
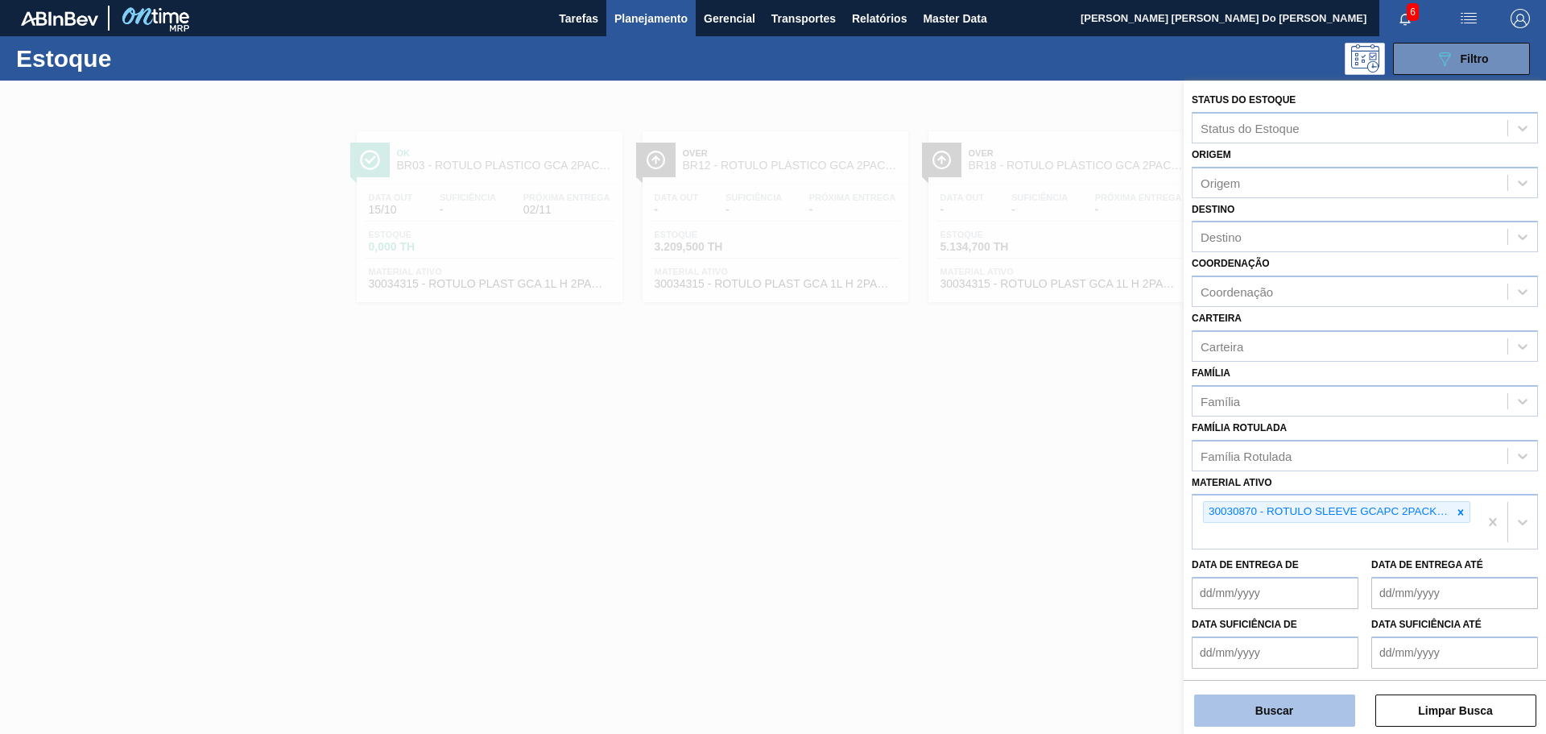
click at [1321, 717] on button "Buscar" at bounding box center [1274, 710] width 161 height 32
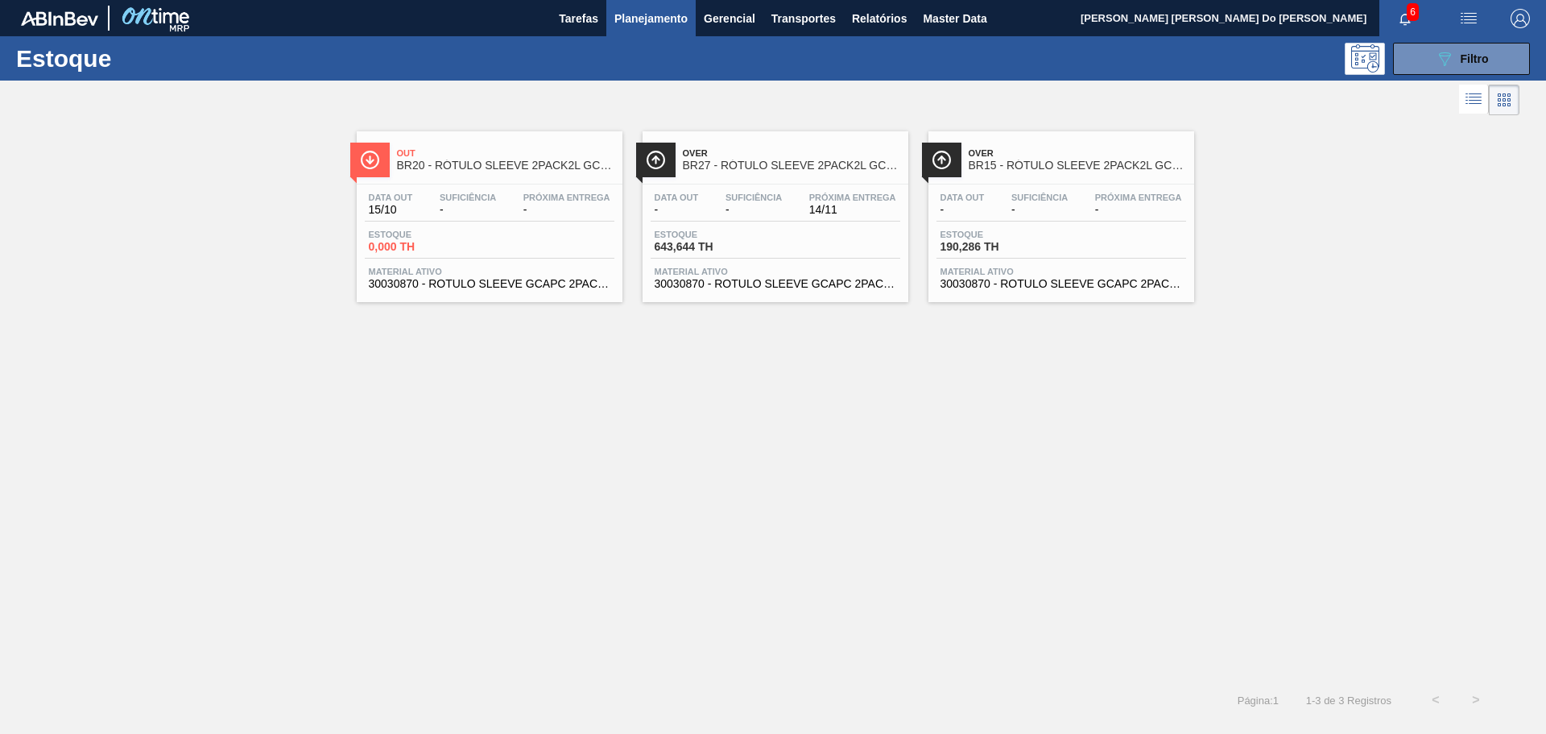
click at [794, 180] on div "Over BR27 - RÓTULO SLEEVE 2PACK2L GCA + PC Data out - Suficiência - Próxima Ent…" at bounding box center [776, 216] width 266 height 171
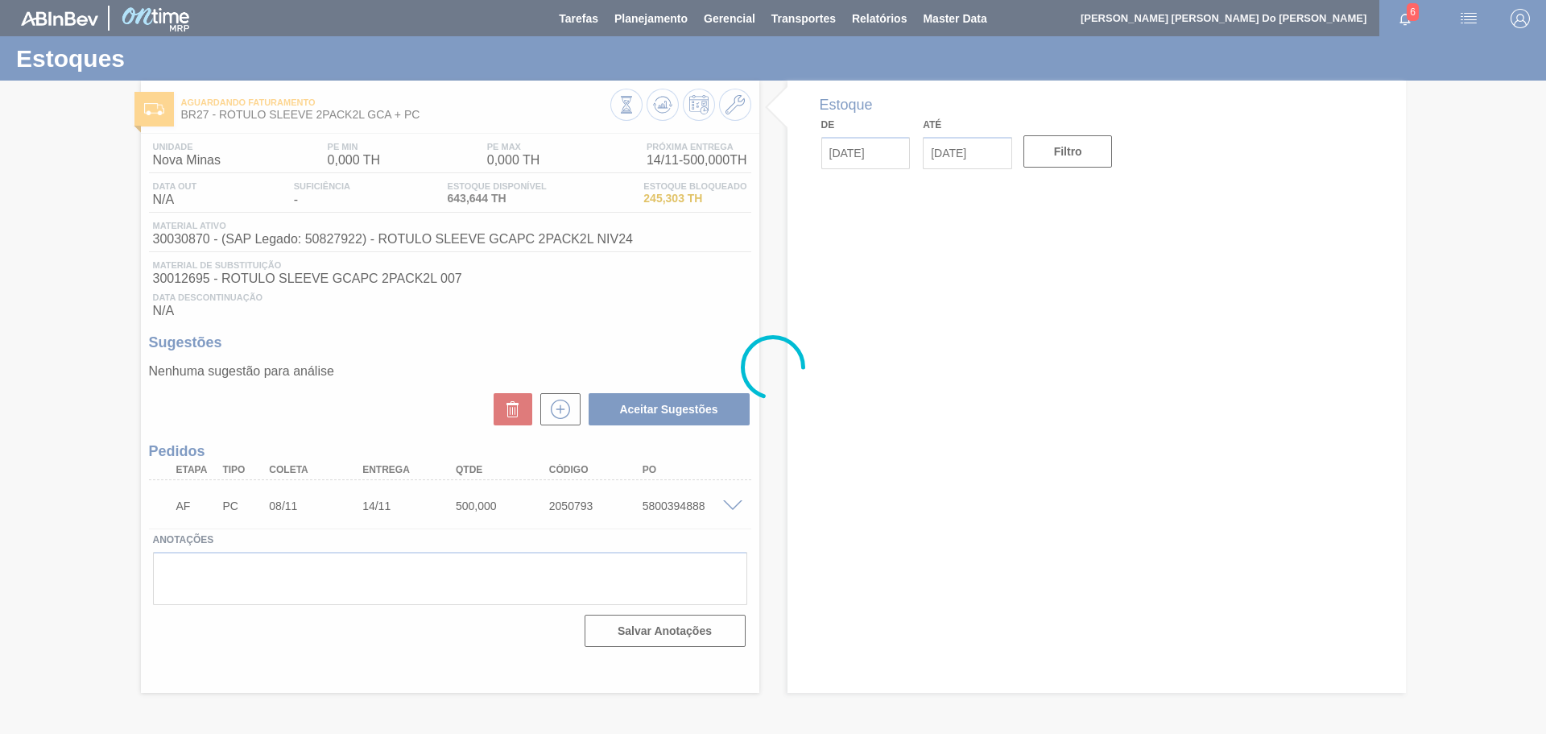
click at [481, 538] on div at bounding box center [773, 367] width 1546 height 734
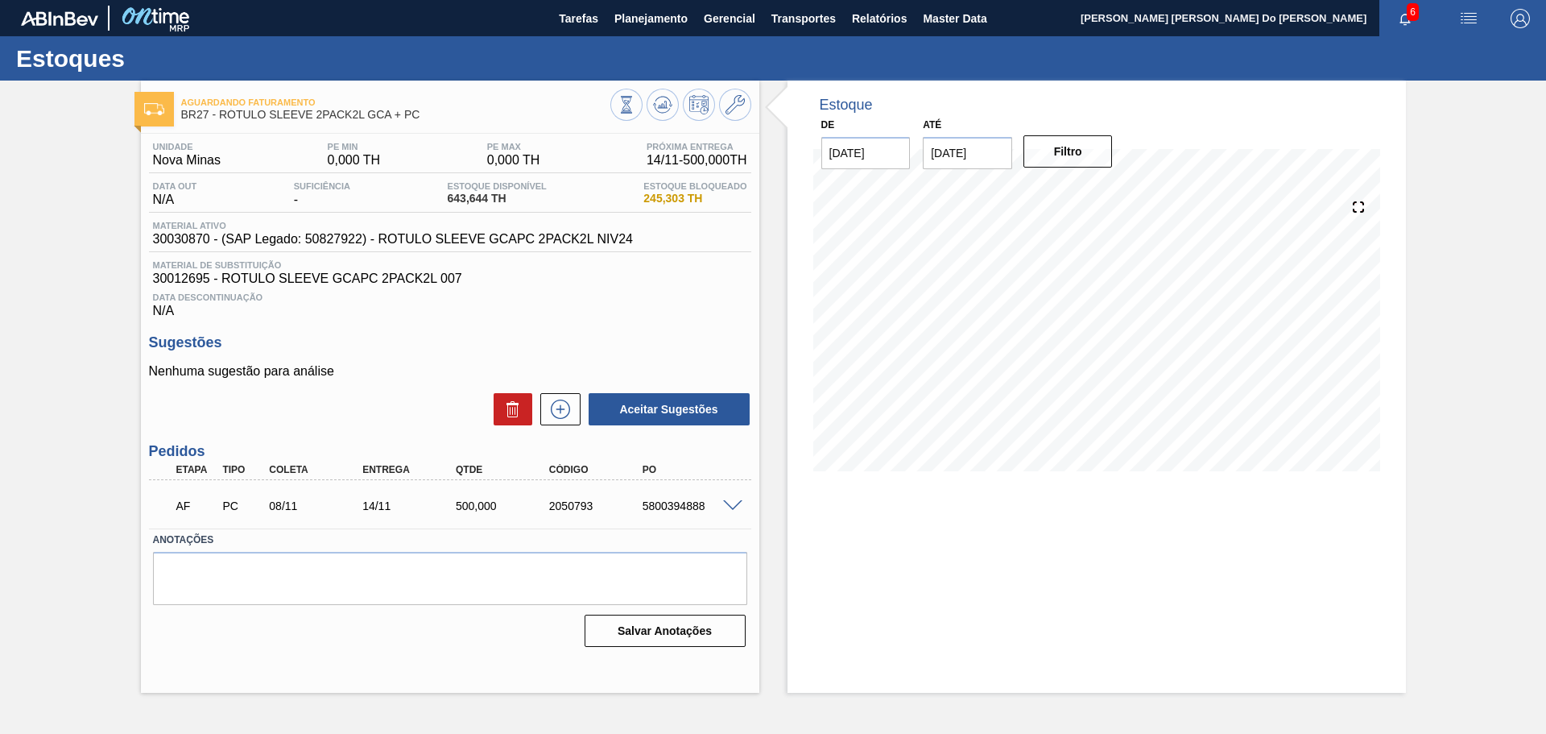
click at [564, 506] on div "2050793" at bounding box center [597, 505] width 105 height 13
click at [568, 505] on div "2050793" at bounding box center [597, 505] width 105 height 13
drag, startPoint x: 591, startPoint y: 505, endPoint x: 532, endPoint y: 505, distance: 58.8
click at [531, 502] on div "AF PC 08/11 14/11 500,000 2050793 5800394888" at bounding box center [446, 504] width 560 height 32
click at [565, 419] on button at bounding box center [560, 409] width 40 height 32
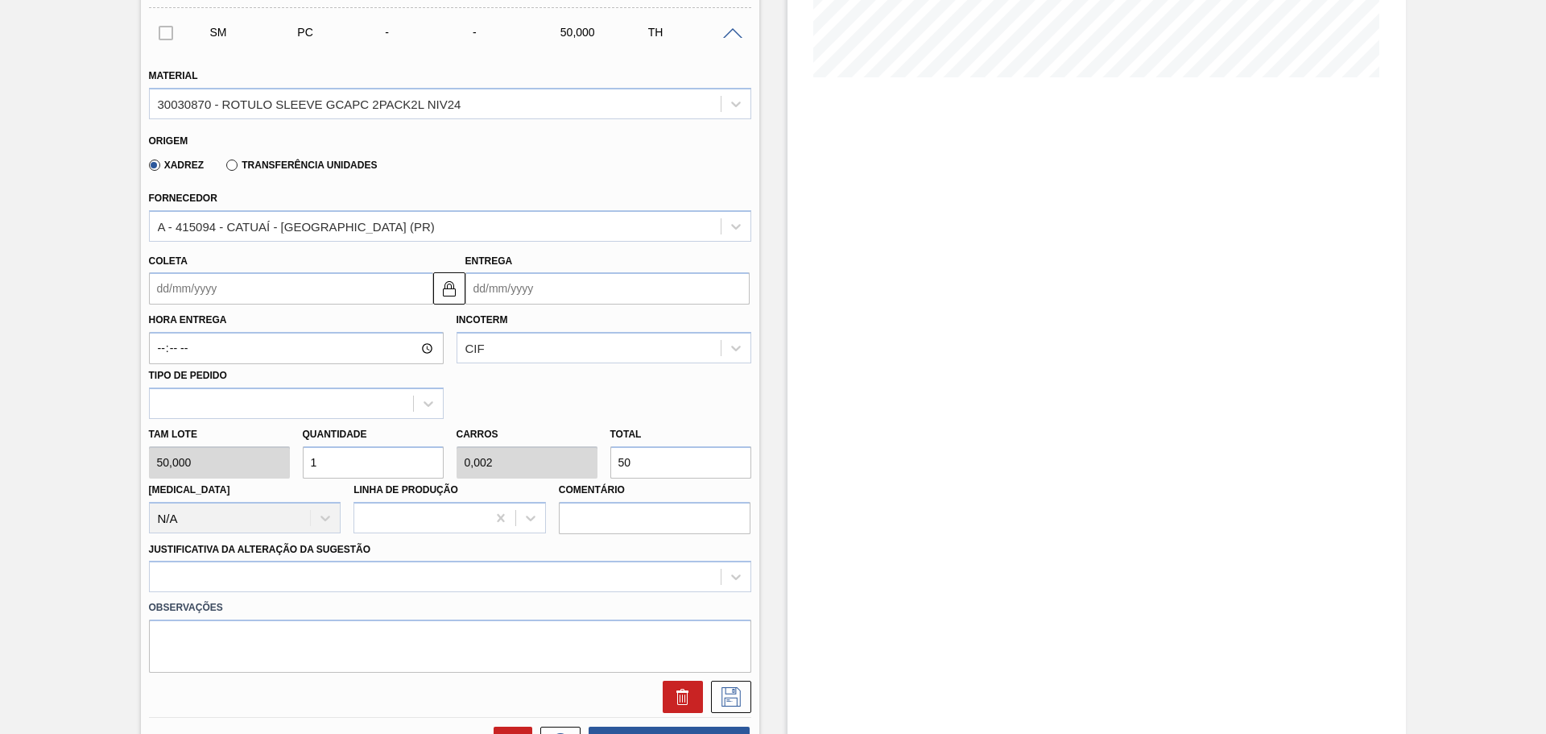
scroll to position [332, 0]
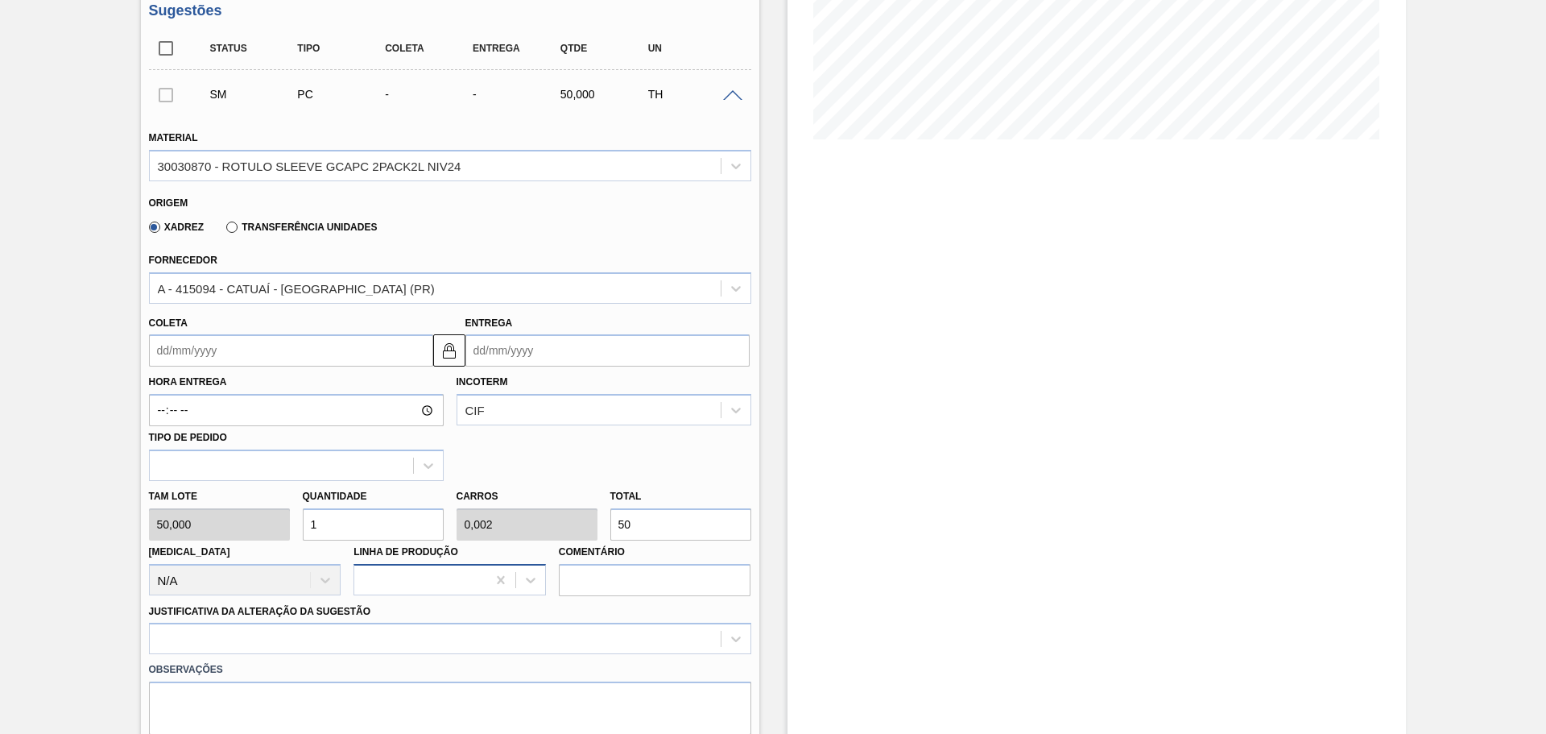
click at [393, 574] on div at bounding box center [420, 579] width 132 height 23
click at [523, 470] on div "Hora Entrega Incoterm CIF Tipo de pedido" at bounding box center [450, 423] width 615 height 114
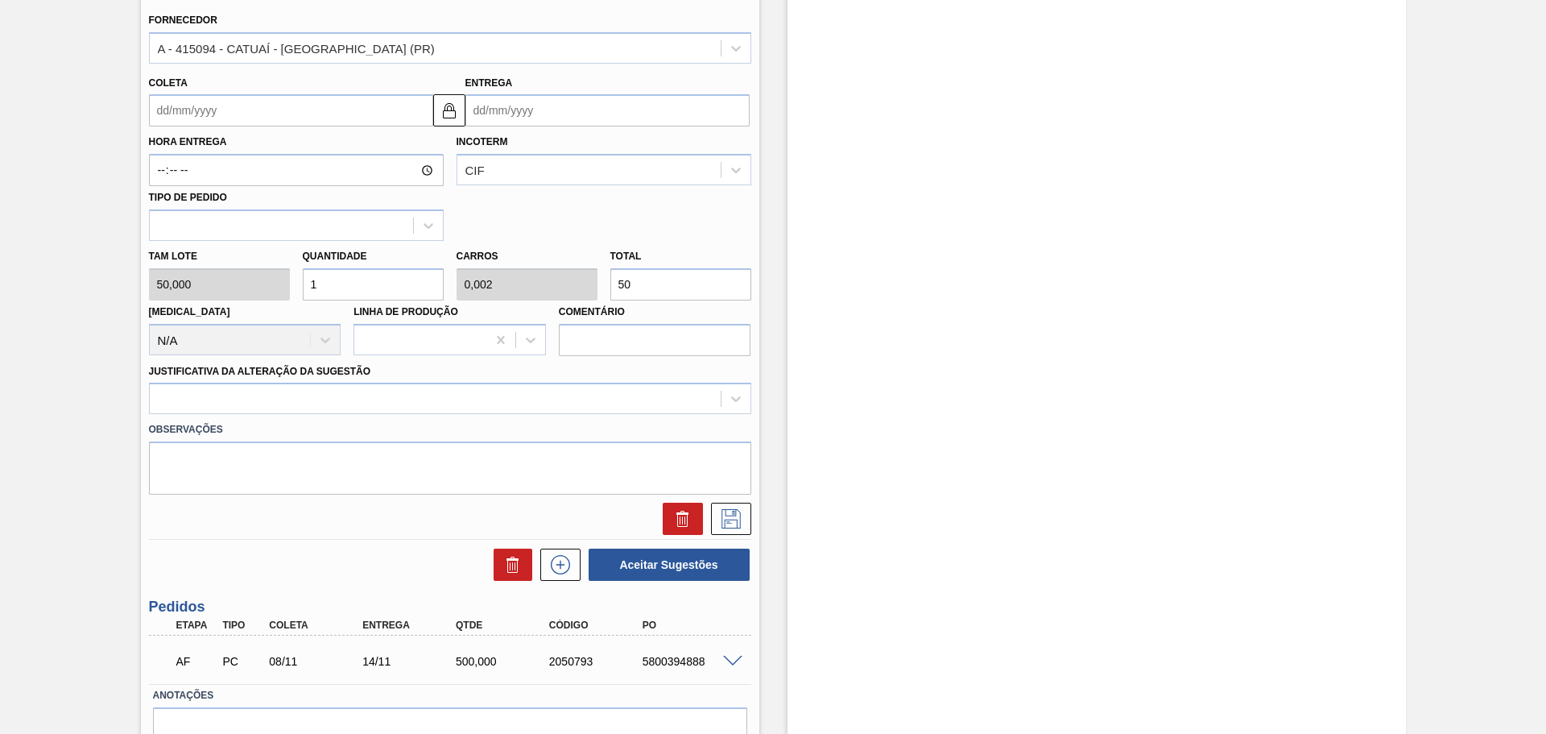
scroll to position [573, 0]
click at [234, 262] on label "Tam lote" at bounding box center [219, 254] width 141 height 23
click at [391, 282] on input "1" at bounding box center [373, 283] width 141 height 32
type input "0"
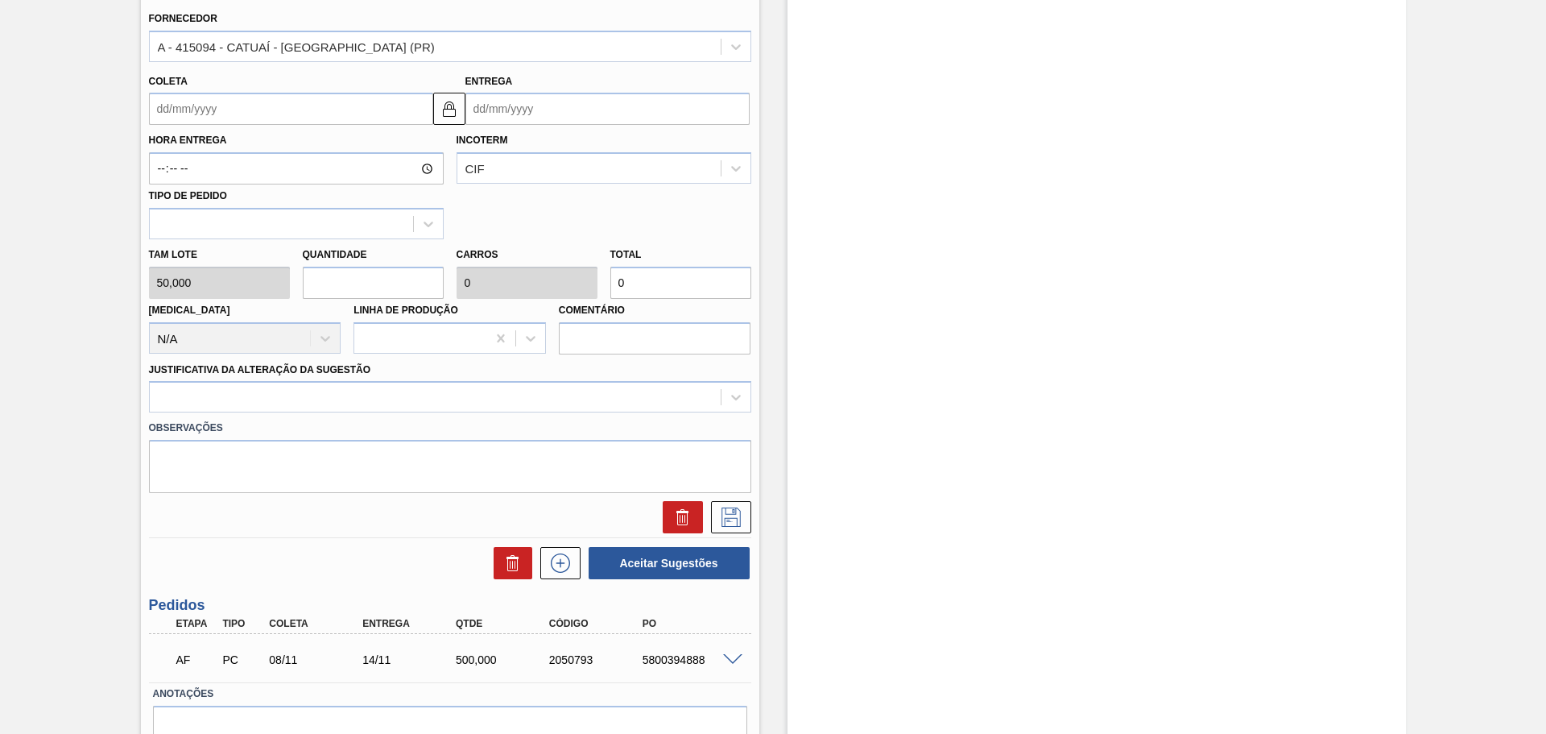
type input "2"
type input "0,004"
type input "100"
type input "2"
click at [316, 382] on div at bounding box center [450, 396] width 602 height 31
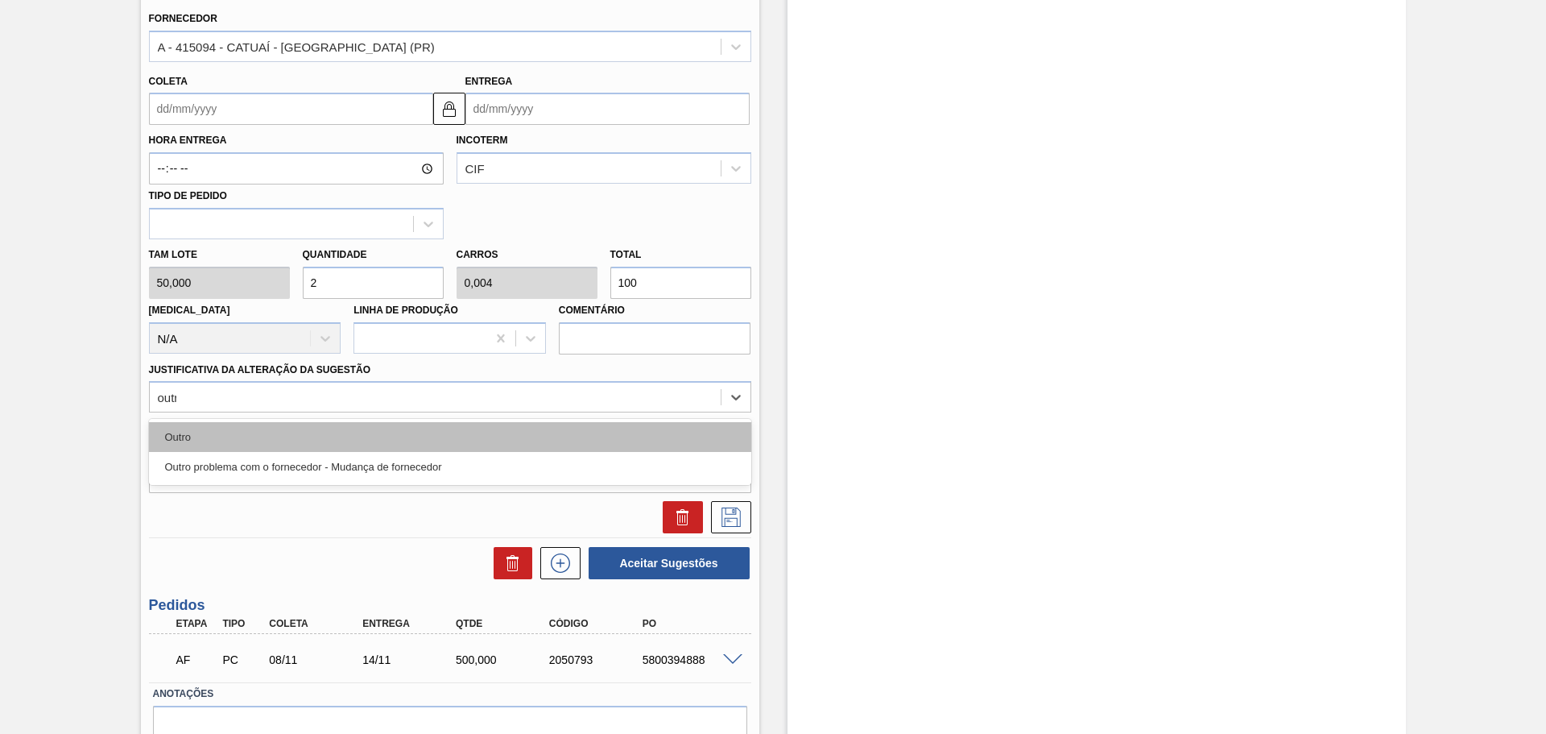
type Sugestão "outro"
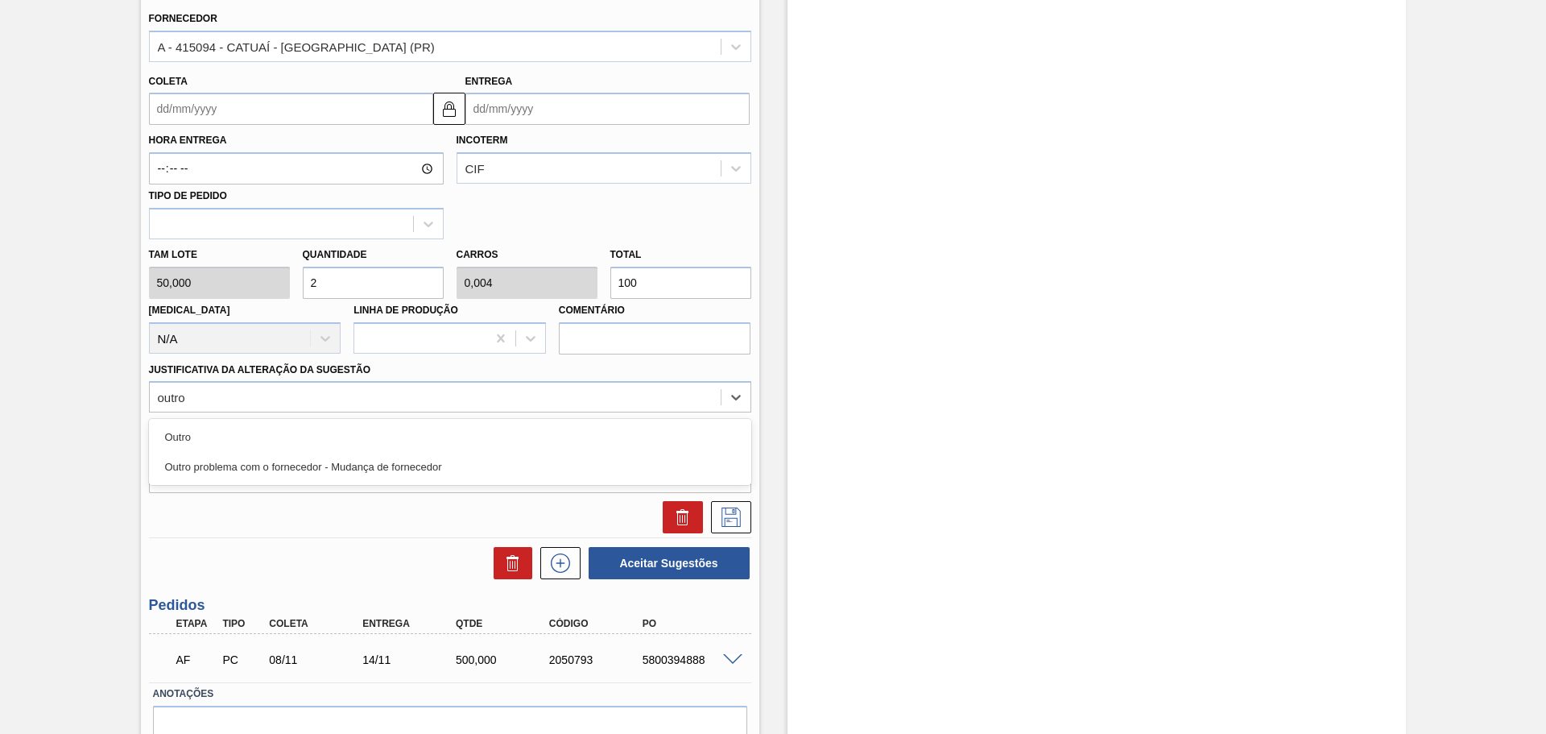
click at [246, 446] on div "Outro" at bounding box center [450, 437] width 602 height 30
click at [266, 98] on input "Coleta" at bounding box center [291, 109] width 284 height 32
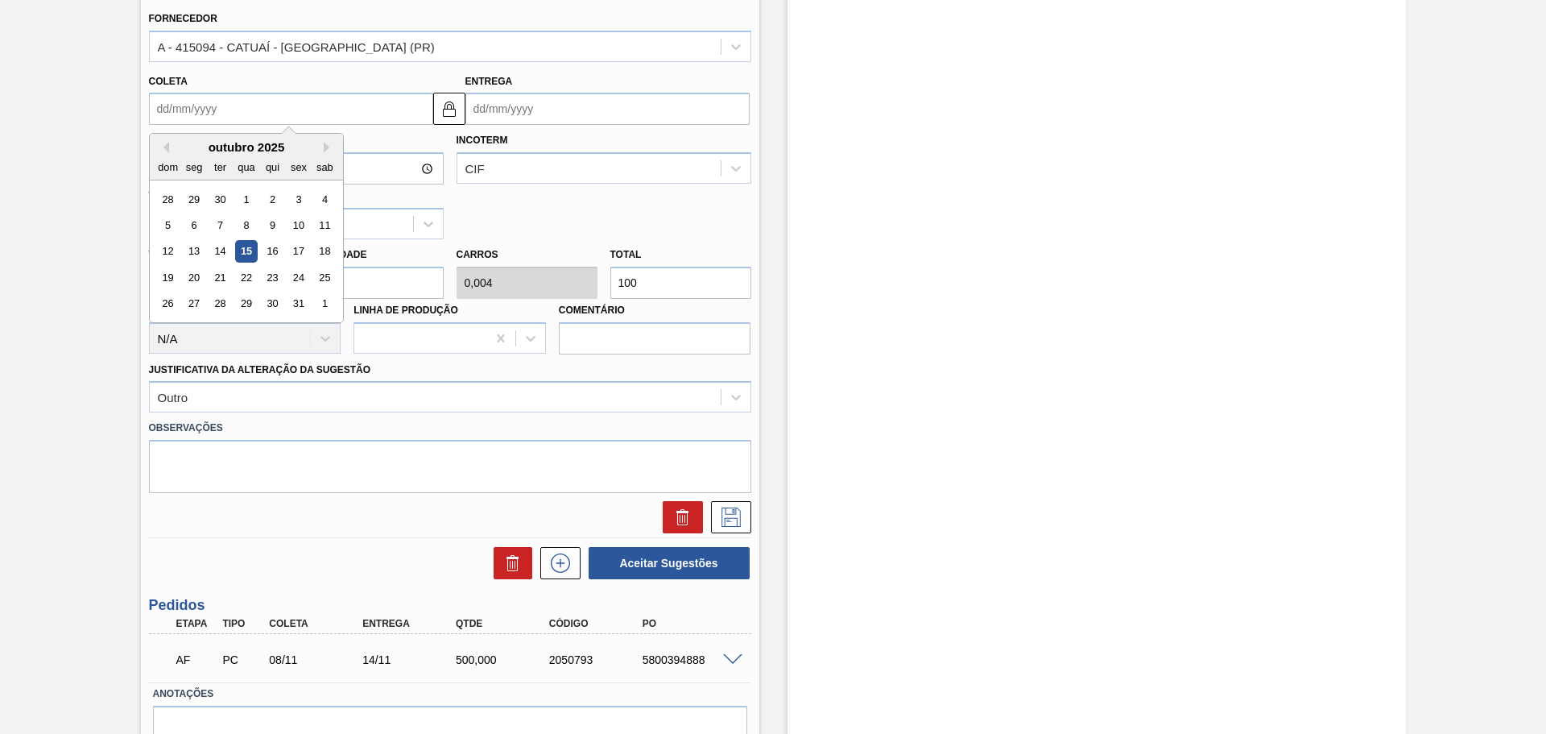
click at [535, 107] on input "Entrega" at bounding box center [607, 109] width 284 height 32
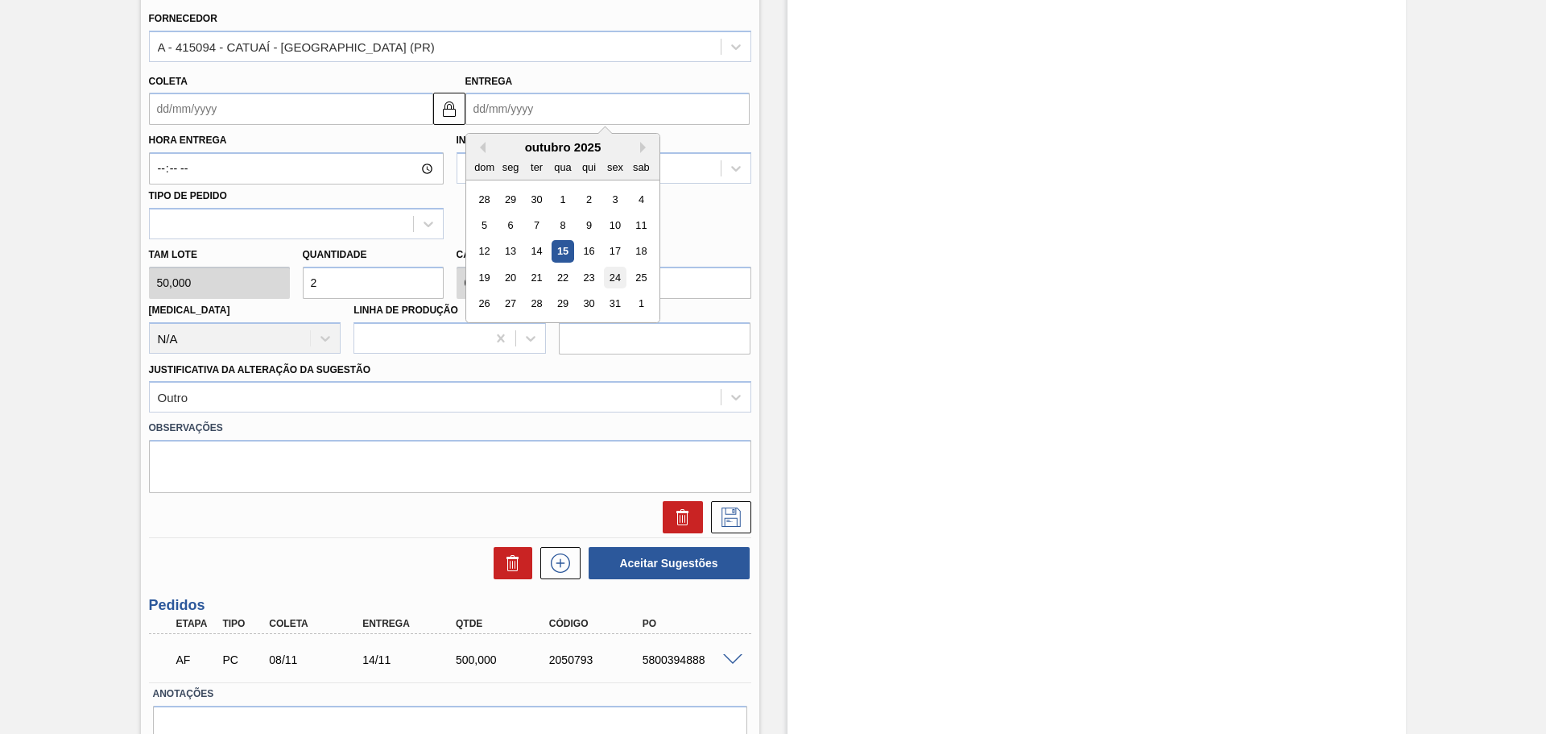
click at [615, 279] on div "24" at bounding box center [615, 278] width 22 height 22
type input "[DATE]"
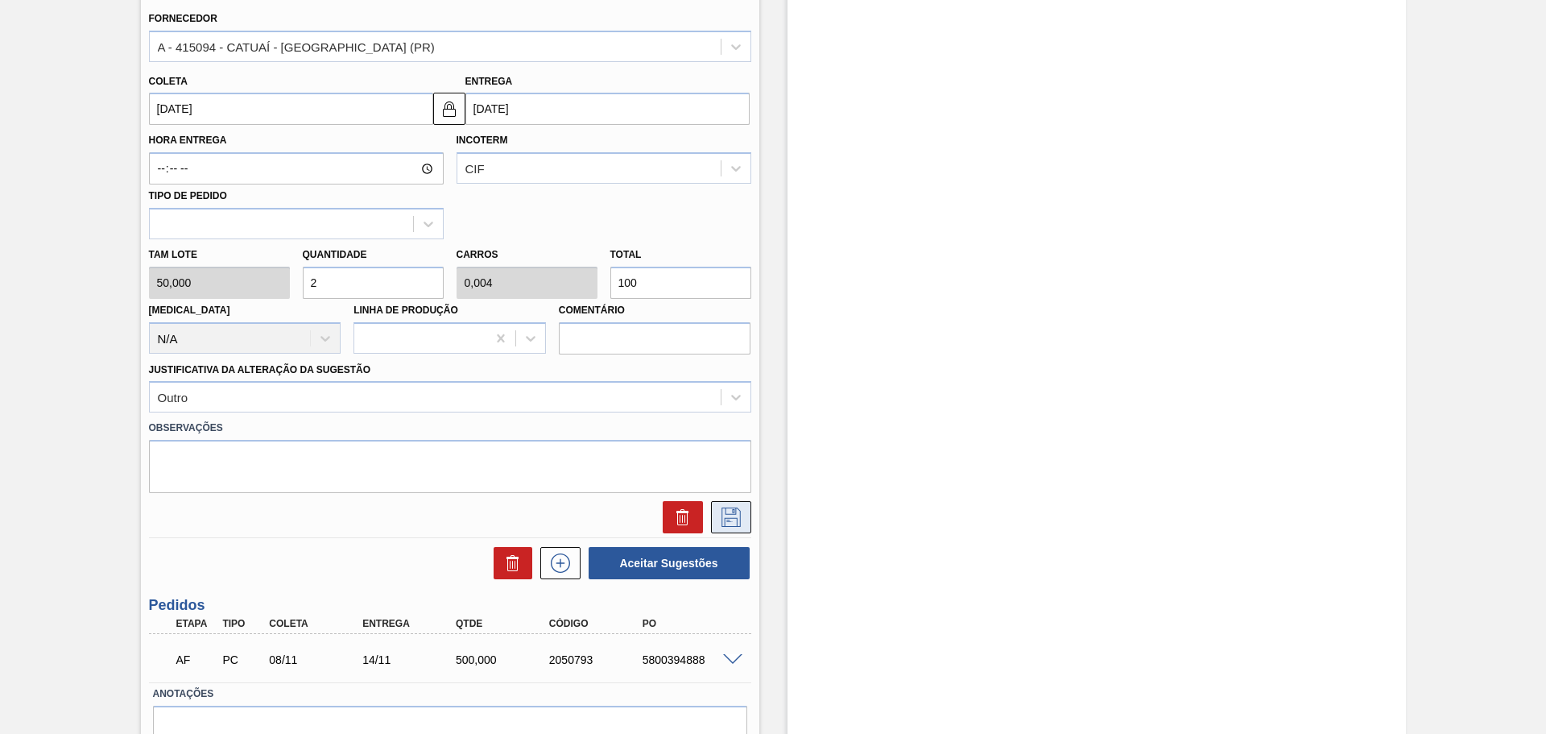
click at [728, 518] on icon at bounding box center [730, 516] width 19 height 19
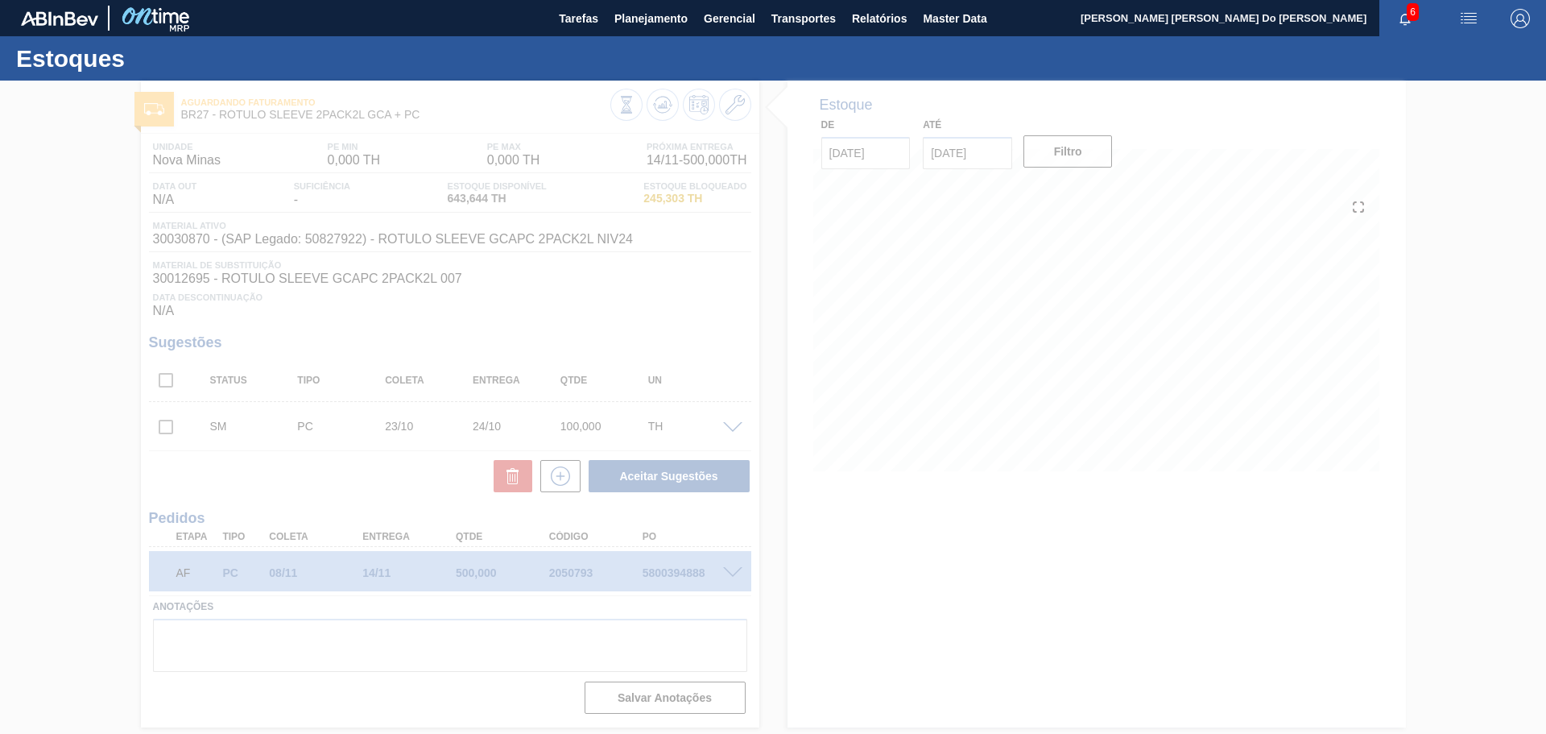
scroll to position [0, 0]
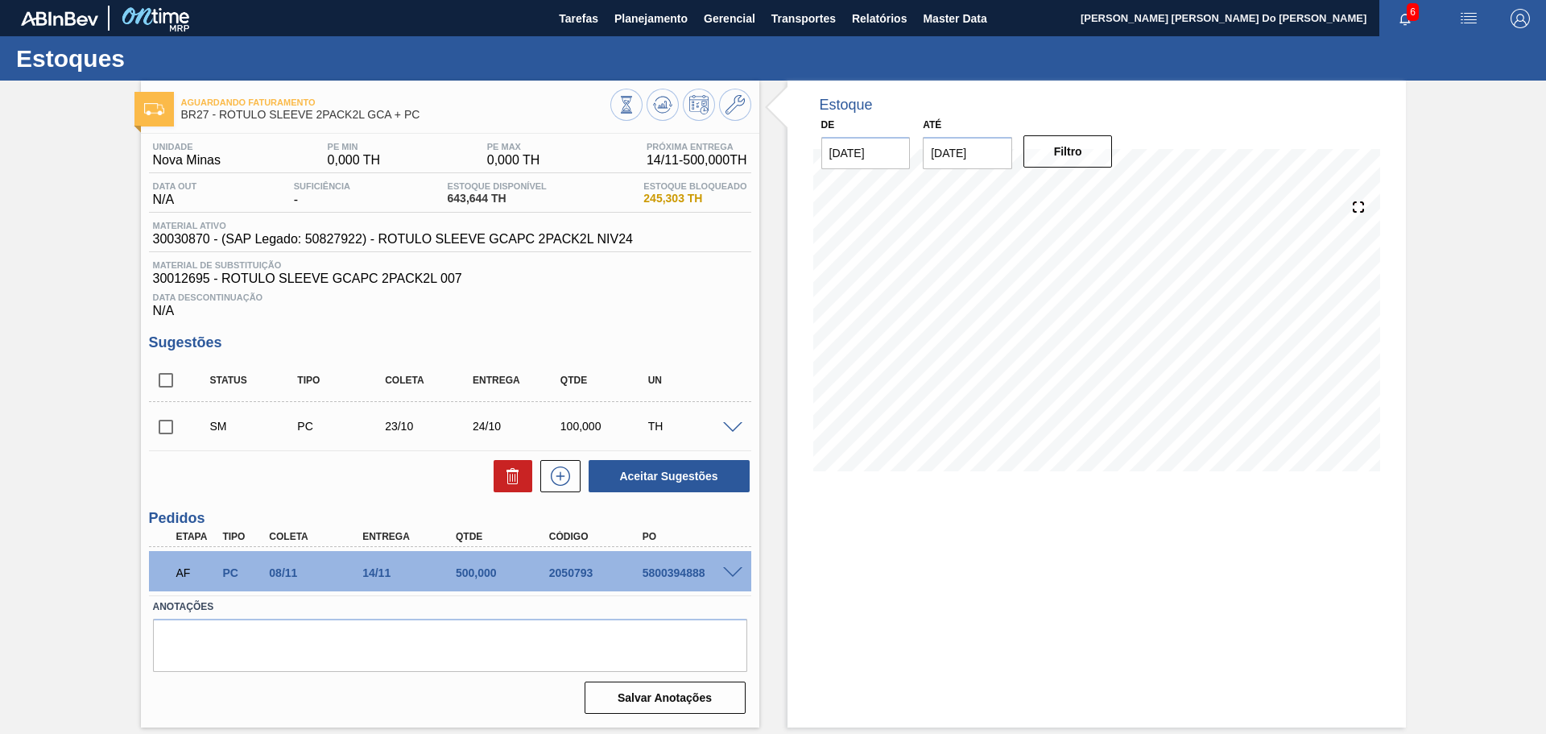
click at [168, 424] on input "checkbox" at bounding box center [166, 427] width 34 height 34
click at [714, 480] on button "Aceitar Sugestões" at bounding box center [669, 476] width 161 height 32
click at [169, 428] on input "checkbox" at bounding box center [166, 427] width 34 height 34
click at [701, 487] on button "Aceitar Sugestões" at bounding box center [669, 476] width 161 height 32
checkbox input "false"
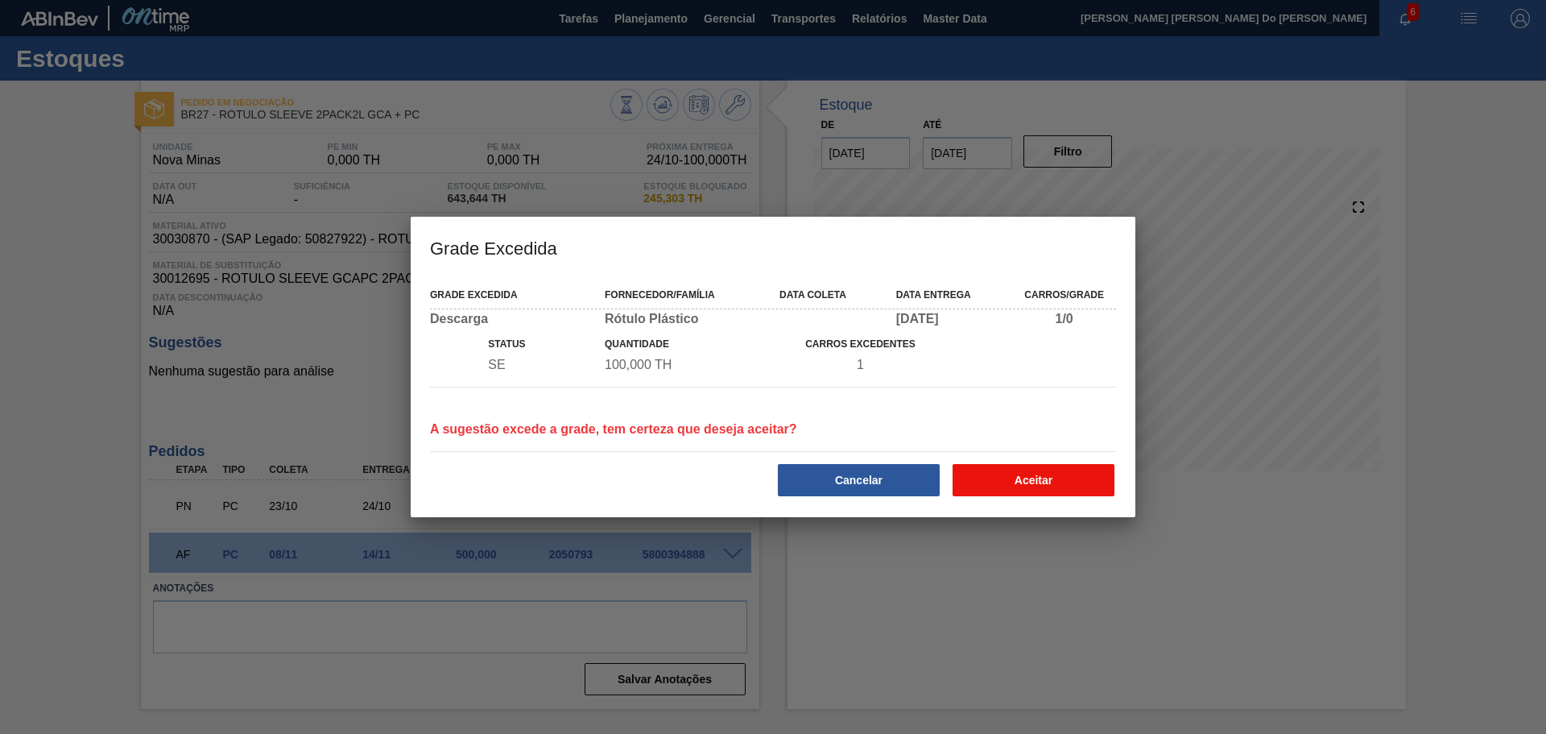
click at [1070, 489] on button "Aceitar" at bounding box center [1034, 480] width 162 height 32
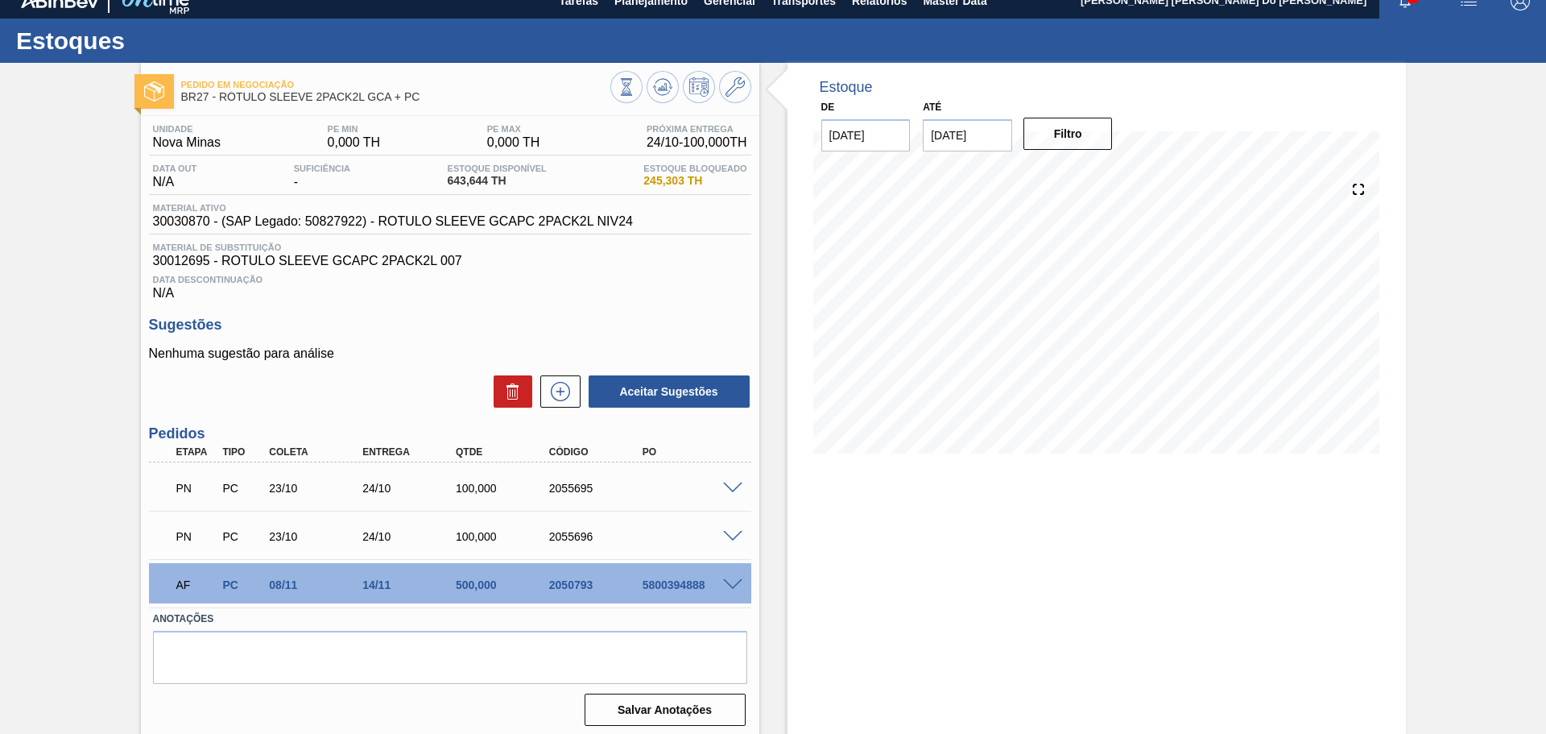
scroll to position [23, 0]
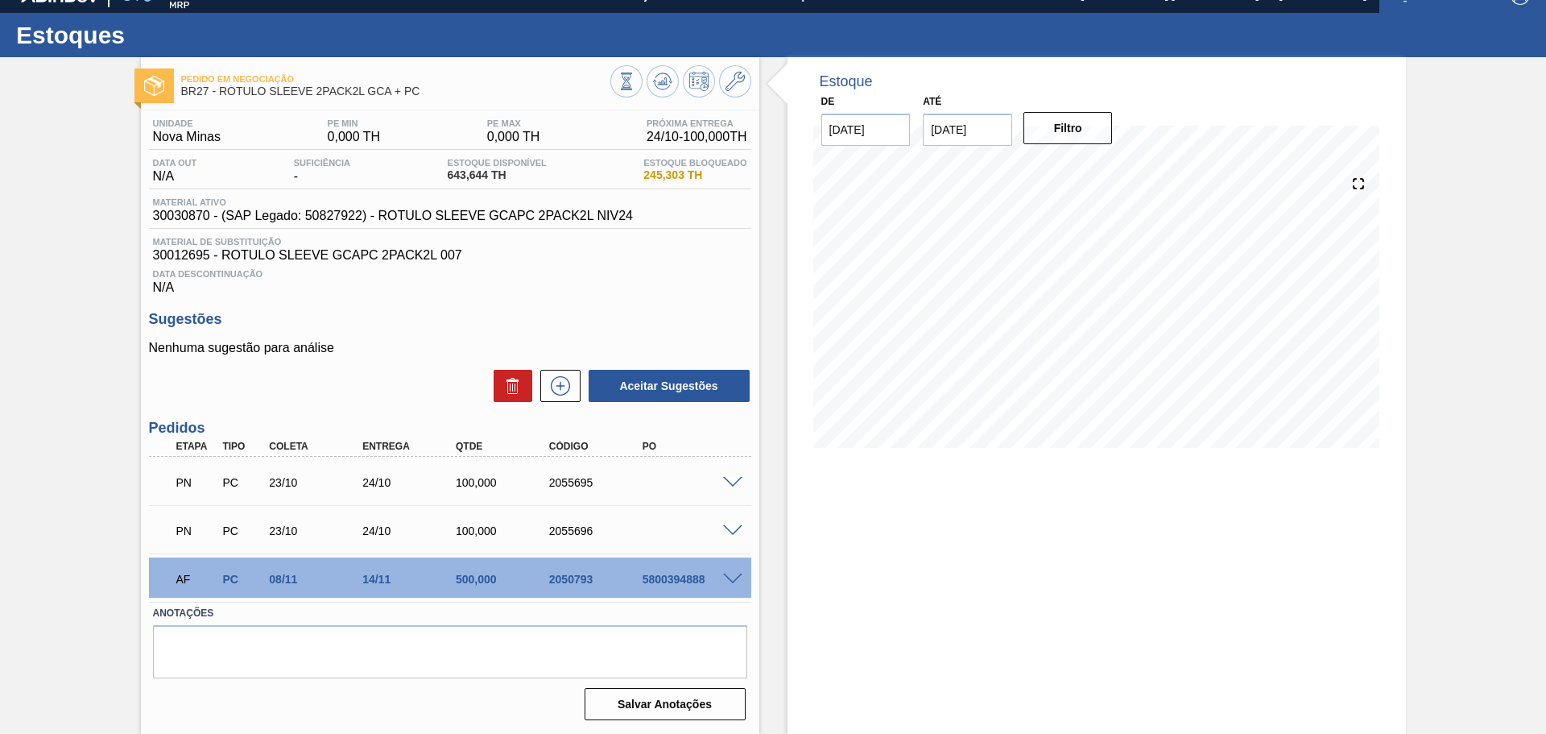
click at [734, 518] on div "PN PC 23/10 24/10 100,000 2055696" at bounding box center [450, 529] width 602 height 40
click at [735, 525] on span at bounding box center [732, 531] width 19 height 12
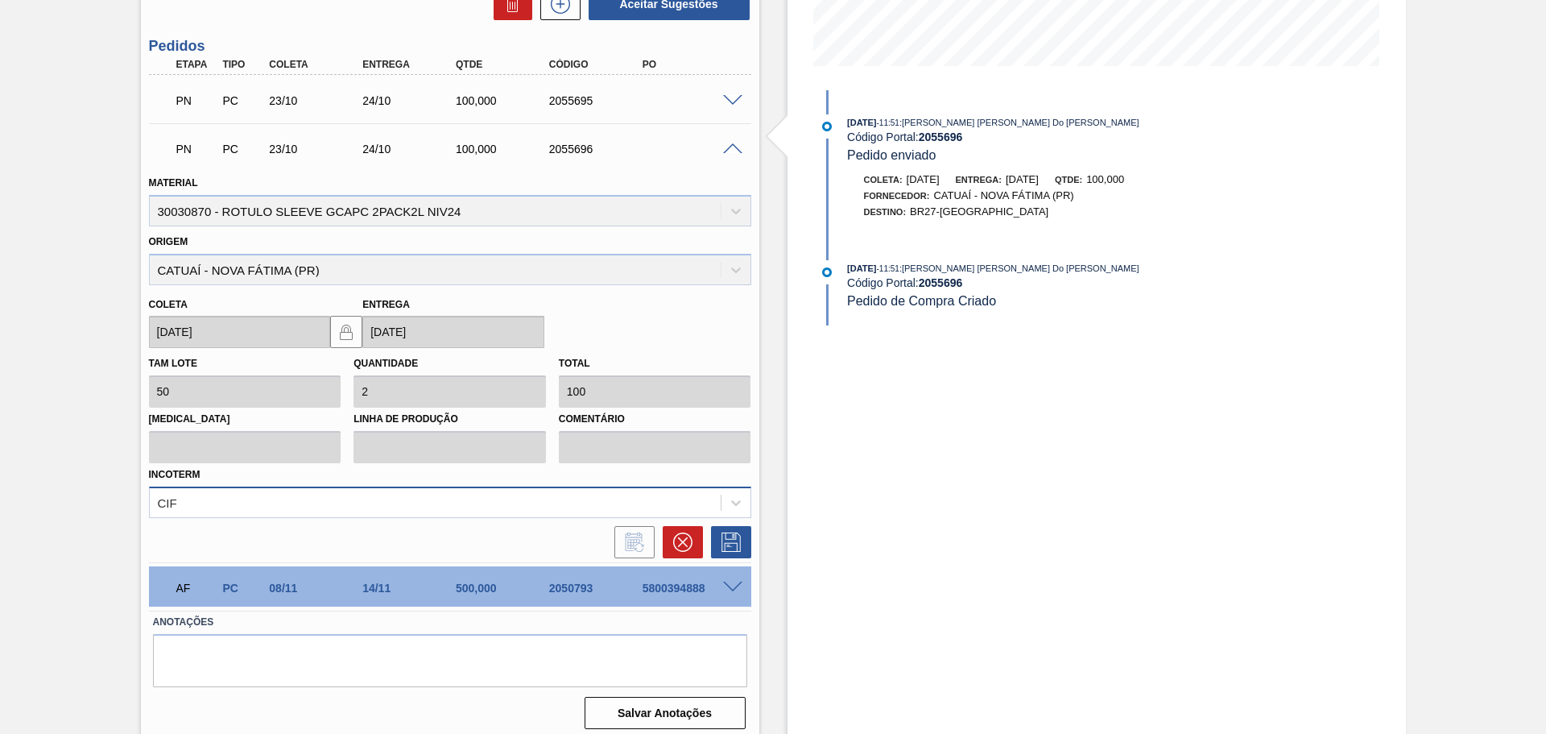
scroll to position [414, 0]
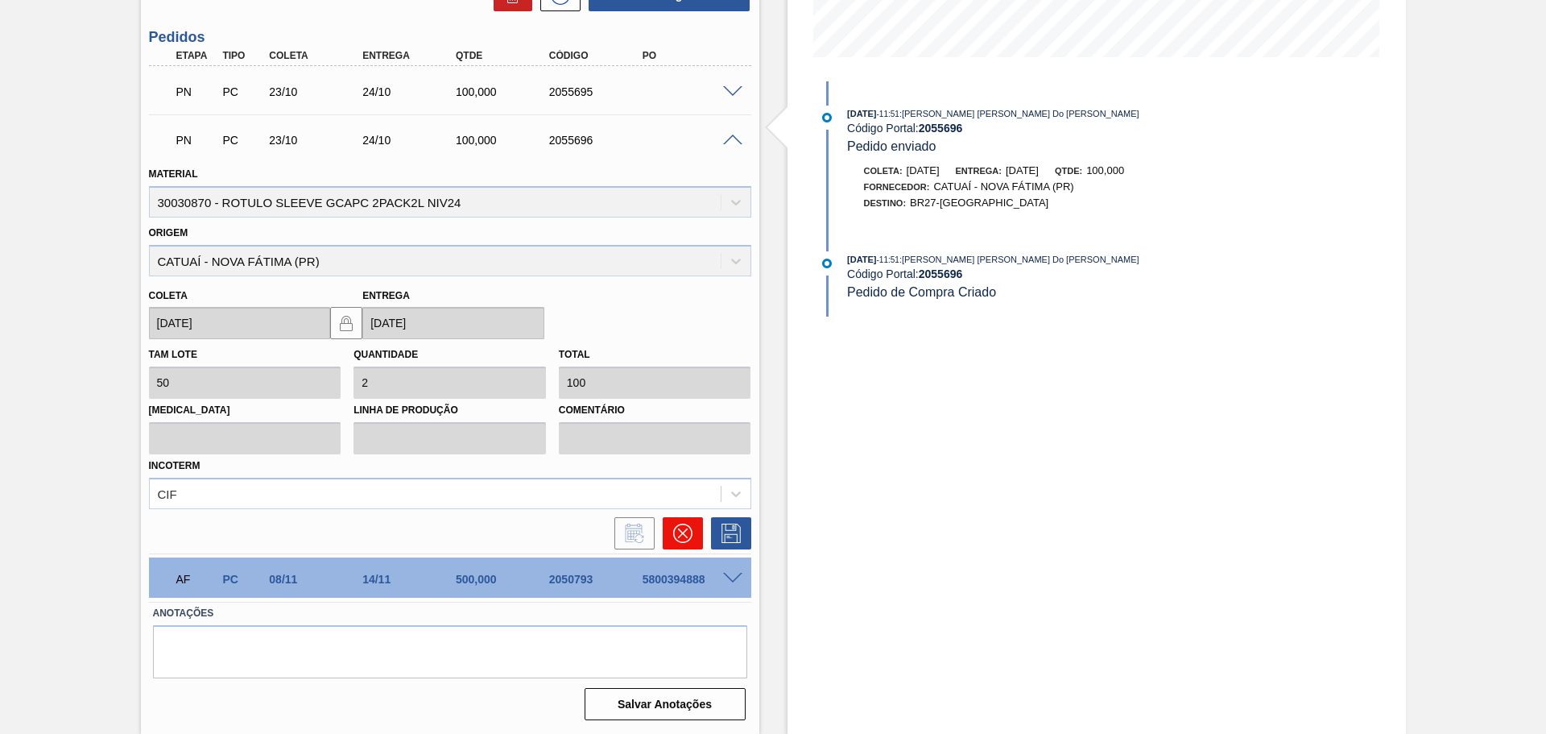
click at [679, 537] on icon at bounding box center [682, 532] width 19 height 19
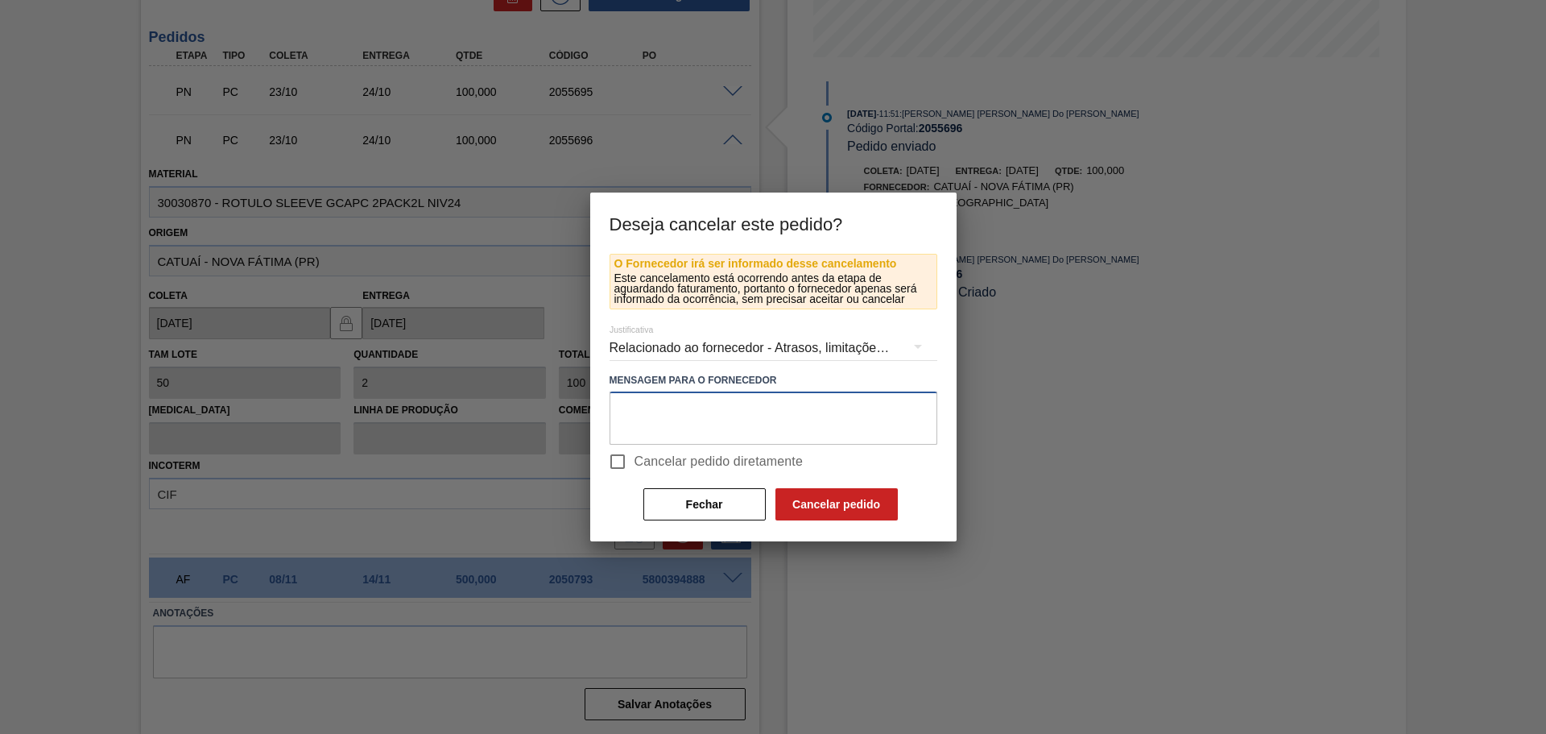
click at [654, 420] on textarea at bounding box center [774, 417] width 328 height 53
click at [615, 465] on input "Cancelar pedido diretamente" at bounding box center [618, 461] width 34 height 34
checkbox input "true"
click at [616, 432] on textarea at bounding box center [774, 417] width 328 height 53
type textarea "2"
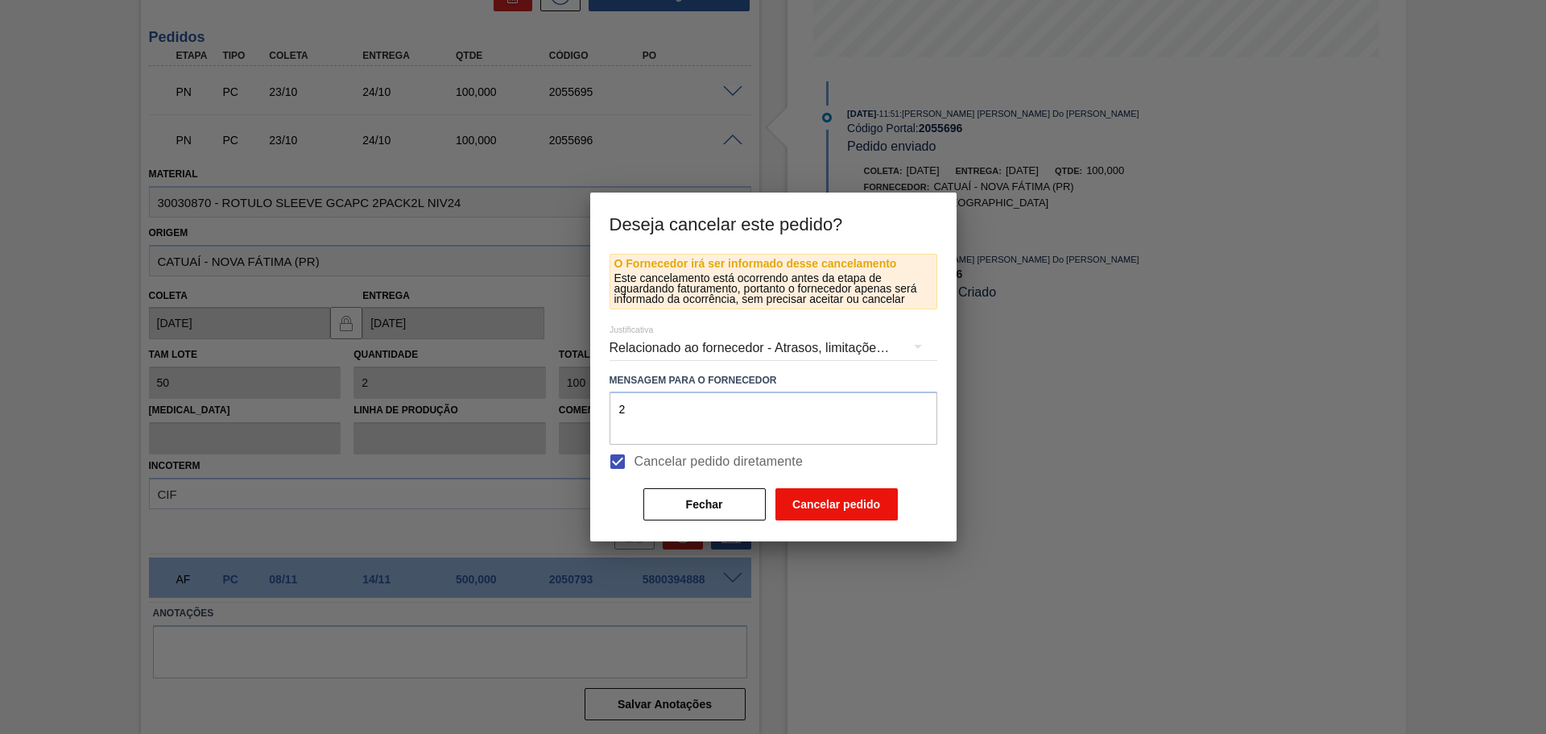
click at [831, 496] on button "Cancelar pedido" at bounding box center [836, 504] width 122 height 32
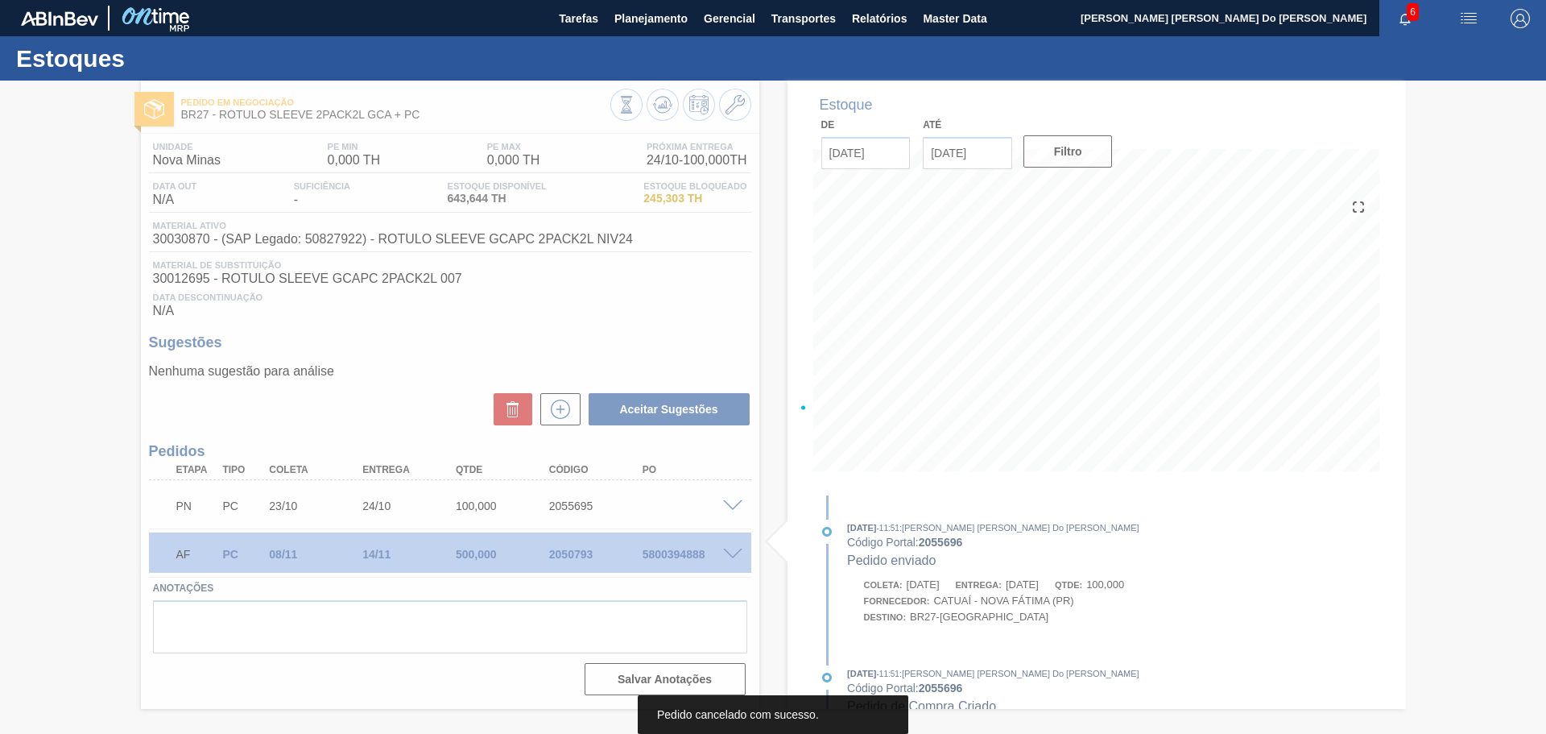
scroll to position [0, 0]
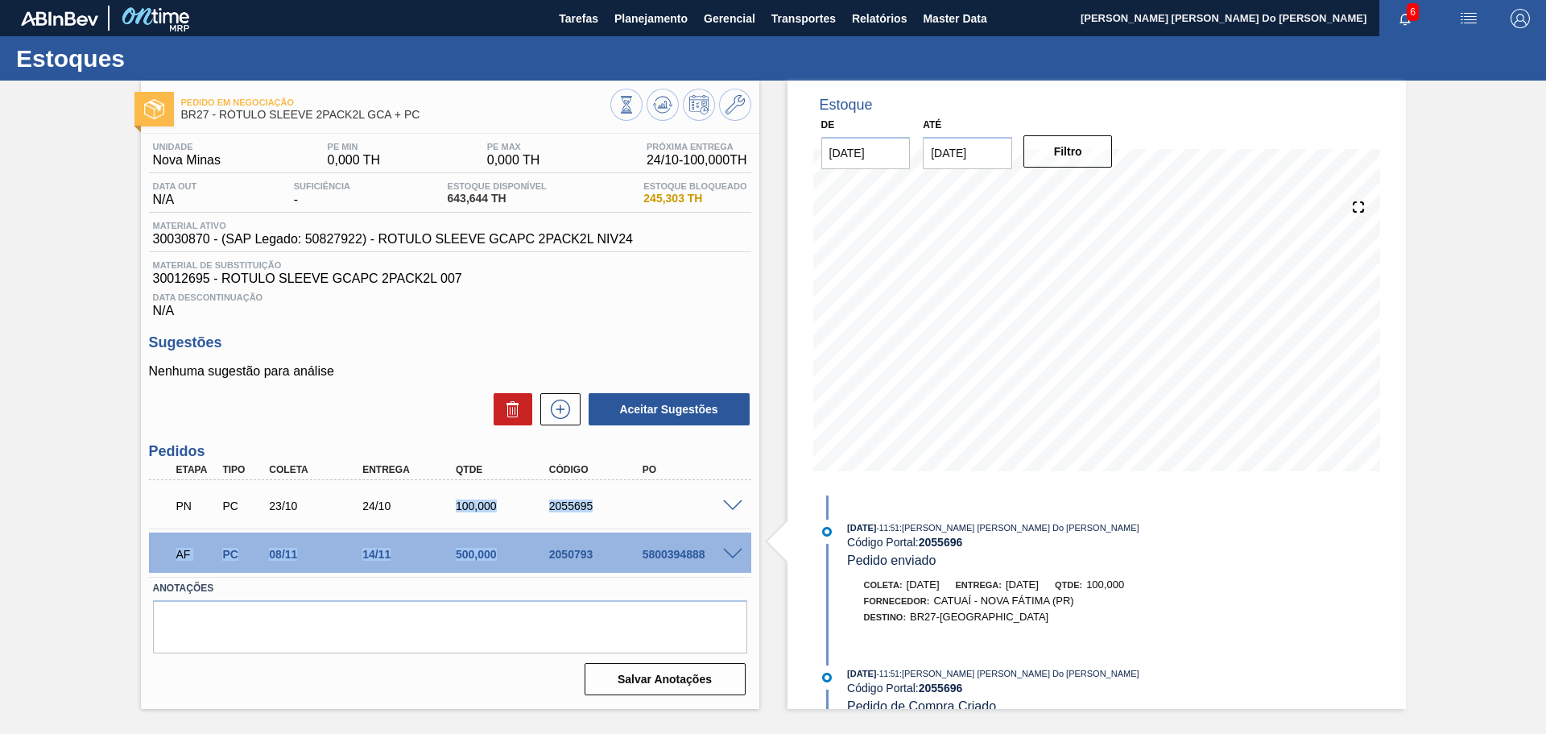
drag, startPoint x: 489, startPoint y: 552, endPoint x: 458, endPoint y: 506, distance: 55.2
click at [458, 506] on div "PN PC 23/10 24/10 100,000 2055695 Material 30030870 - ROTULO SLEEVE GCAPC 2PACK…" at bounding box center [450, 528] width 602 height 97
click at [506, 601] on textarea at bounding box center [450, 626] width 594 height 53
